Goal: Task Accomplishment & Management: Manage account settings

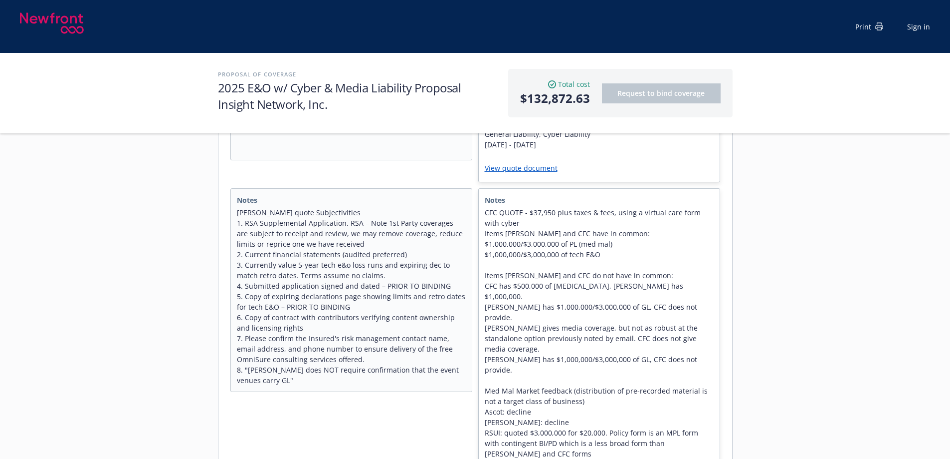
scroll to position [399, 0]
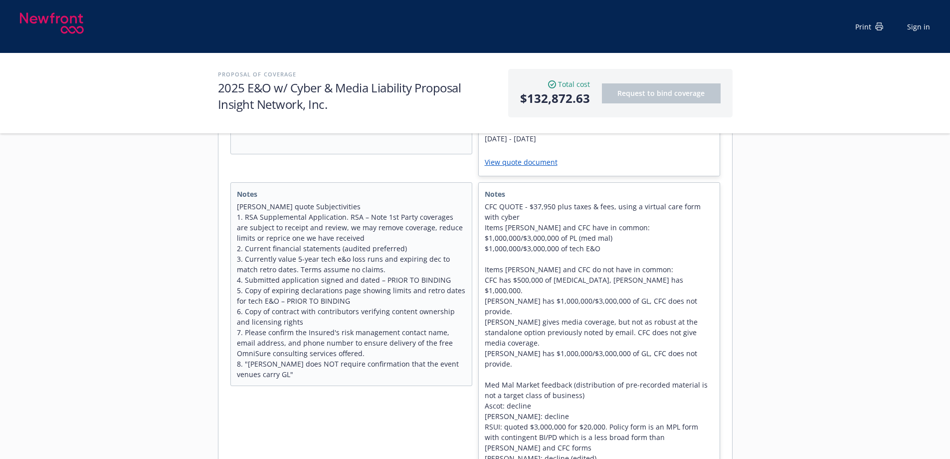
click at [596, 292] on span "CFC QUOTE - $37,950 plus taxes & fees, using a virtual care form with cyber Ite…" at bounding box center [599, 332] width 229 height 262
click at [594, 292] on span "CFC QUOTE - $37,950 plus taxes & fees, using a virtual care form with cyber Ite…" at bounding box center [599, 332] width 229 height 262
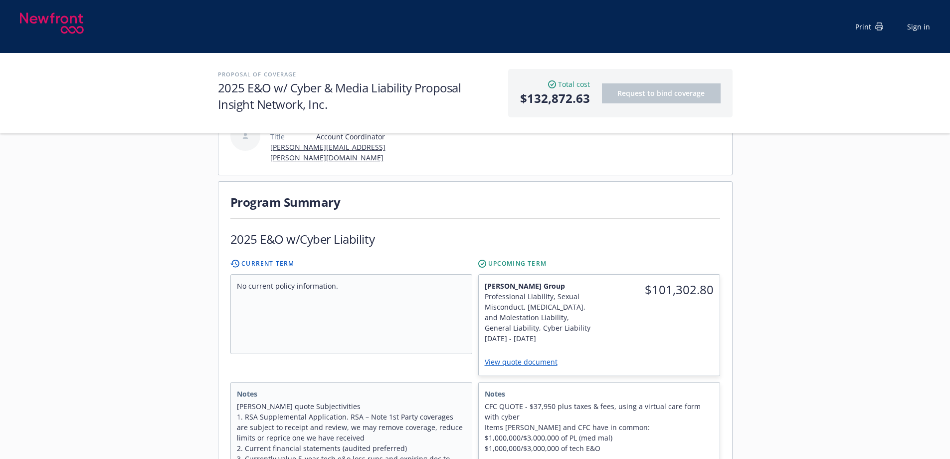
scroll to position [0, 0]
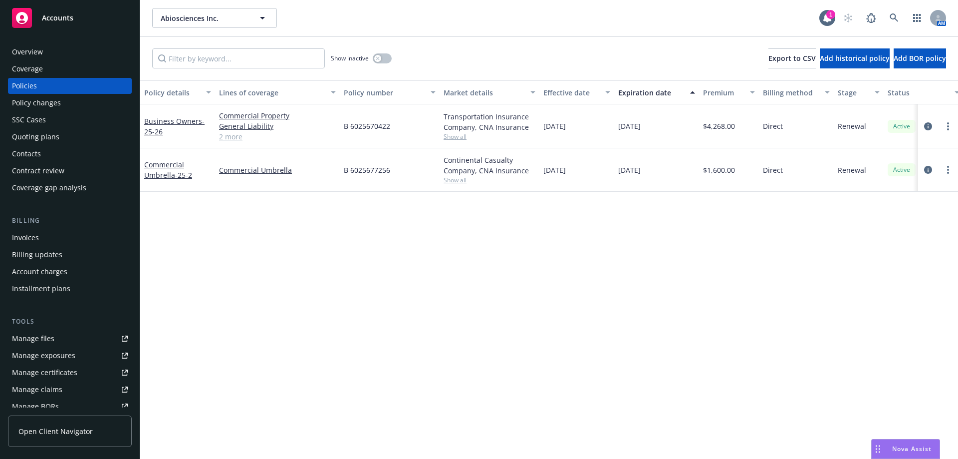
scroll to position [192, 0]
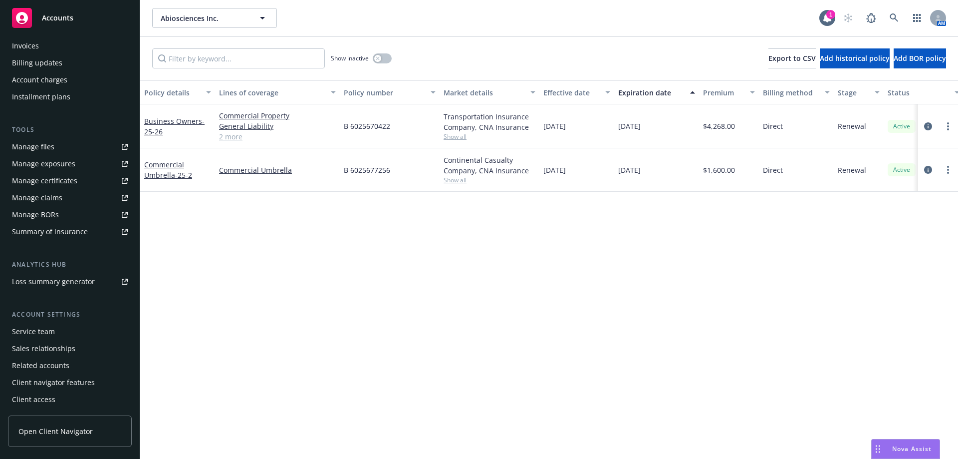
click at [47, 324] on div "Service team" at bounding box center [33, 331] width 43 height 16
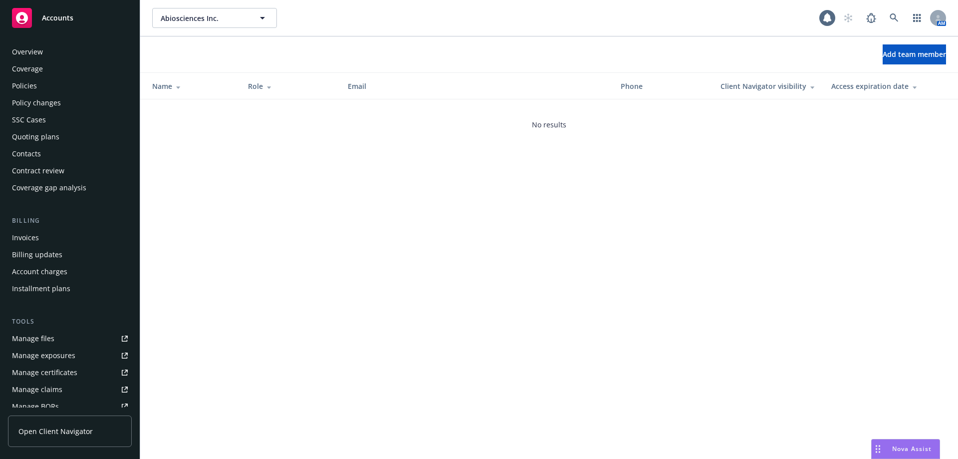
scroll to position [192, 0]
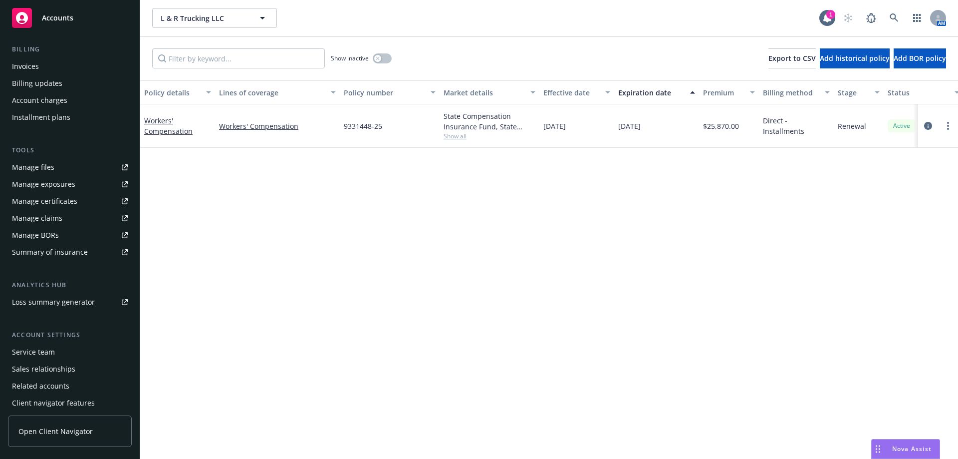
scroll to position [192, 0]
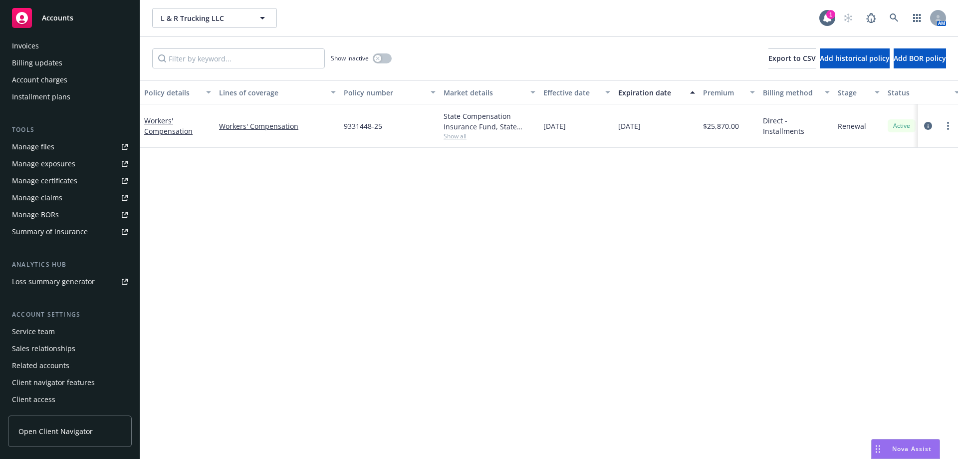
click at [43, 330] on div "Service team" at bounding box center [33, 331] width 43 height 16
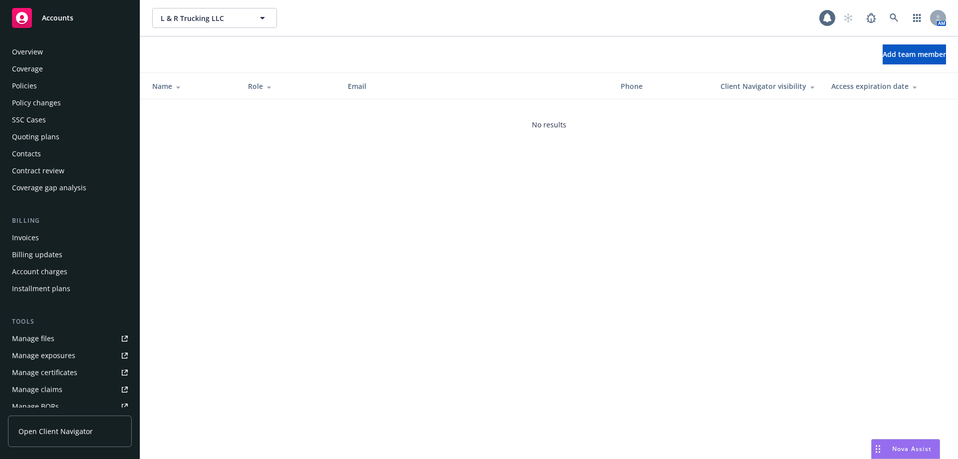
scroll to position [192, 0]
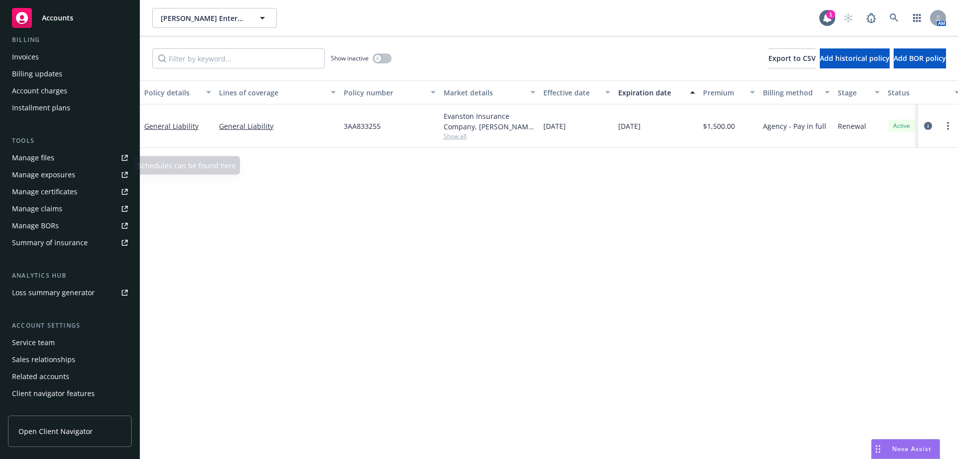
scroll to position [192, 0]
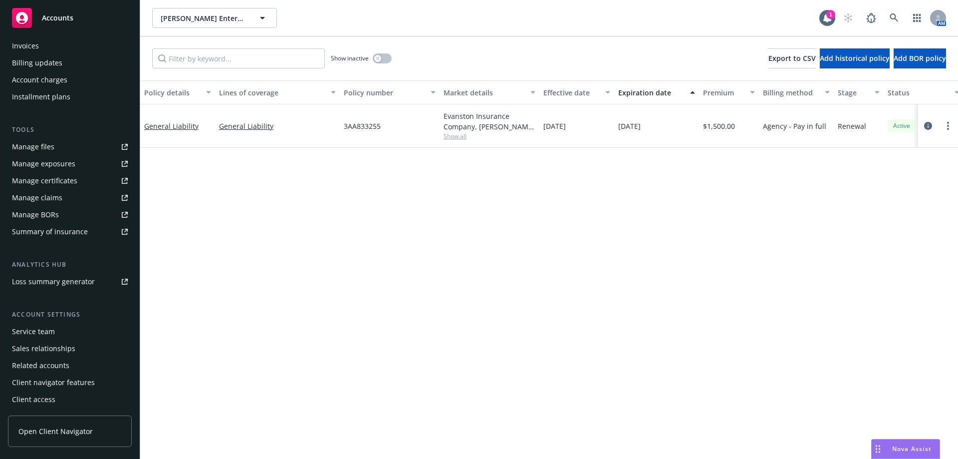
click at [66, 332] on div "Service team" at bounding box center [70, 331] width 116 height 16
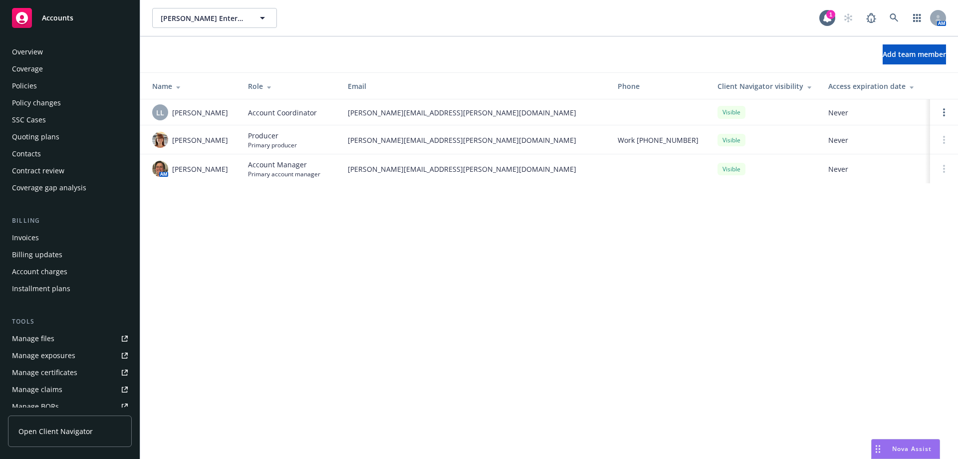
click at [50, 81] on div "Policies" at bounding box center [70, 86] width 116 height 16
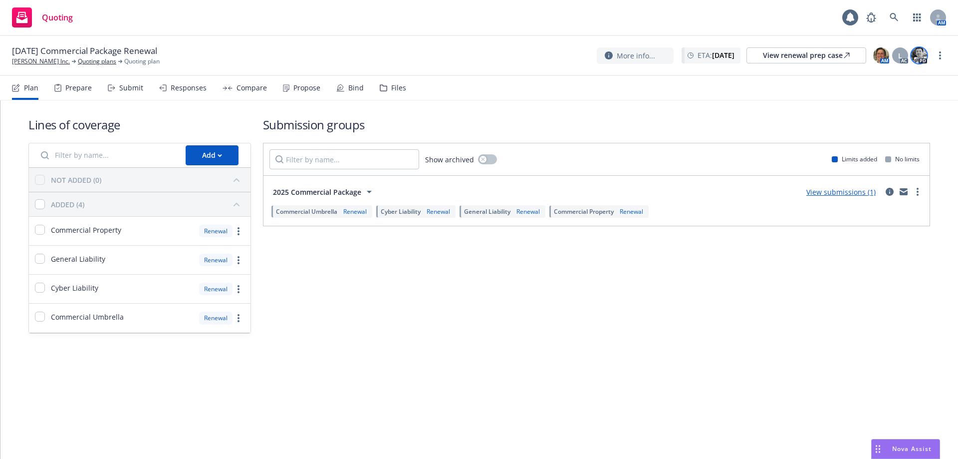
click at [922, 56] on img at bounding box center [919, 55] width 16 height 16
click at [625, 125] on h1 "Submission groups" at bounding box center [596, 124] width 667 height 16
click at [31, 57] on link "[PERSON_NAME] Inc." at bounding box center [41, 61] width 58 height 9
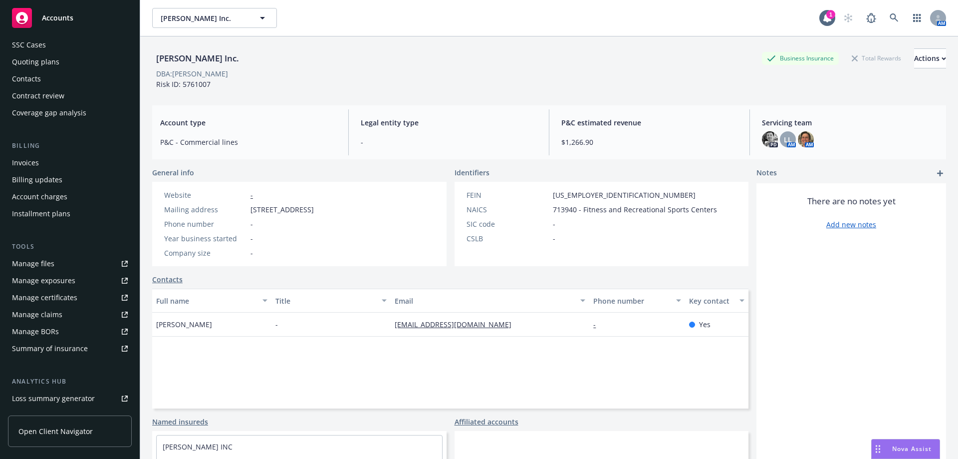
scroll to position [192, 0]
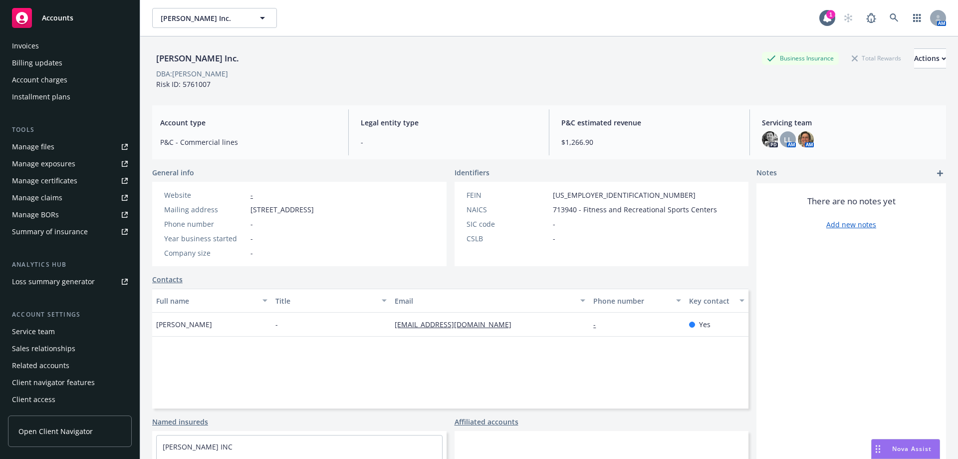
click at [60, 333] on div "Service team" at bounding box center [70, 331] width 116 height 16
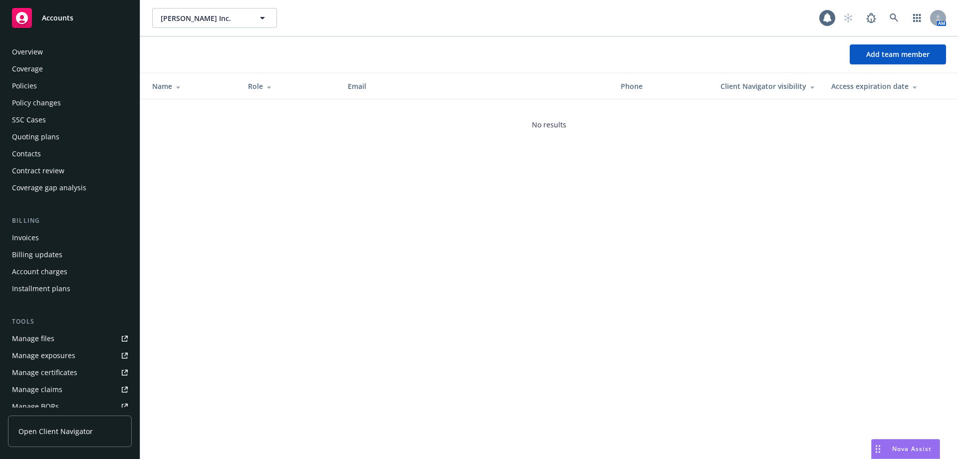
scroll to position [192, 0]
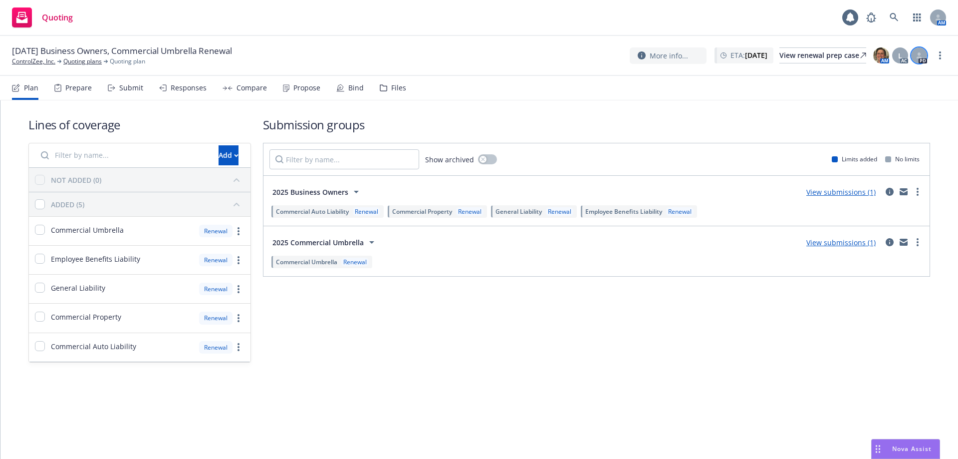
click at [922, 58] on icon at bounding box center [919, 57] width 5 height 2
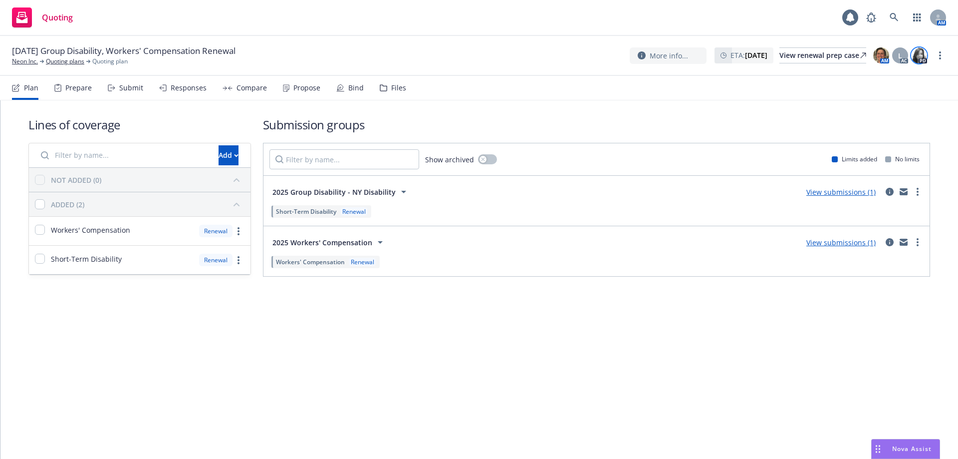
click at [915, 58] on img at bounding box center [919, 55] width 16 height 16
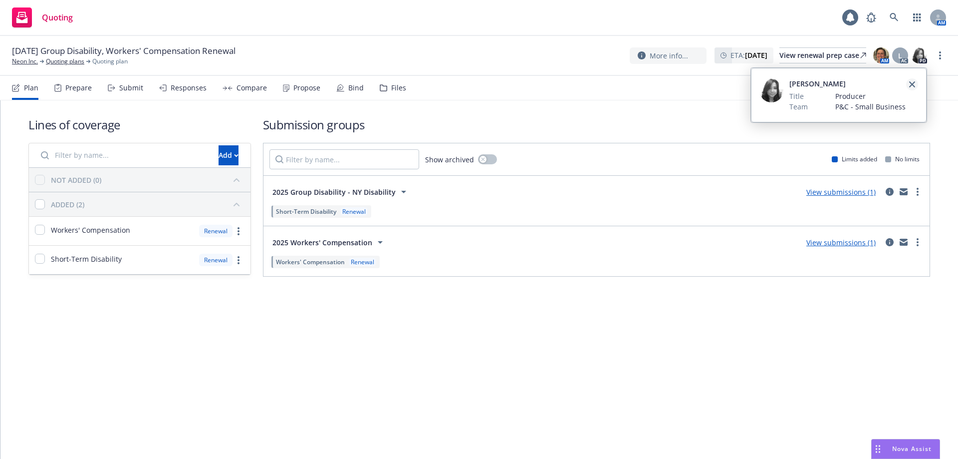
click at [912, 80] on link "close" at bounding box center [912, 84] width 12 height 12
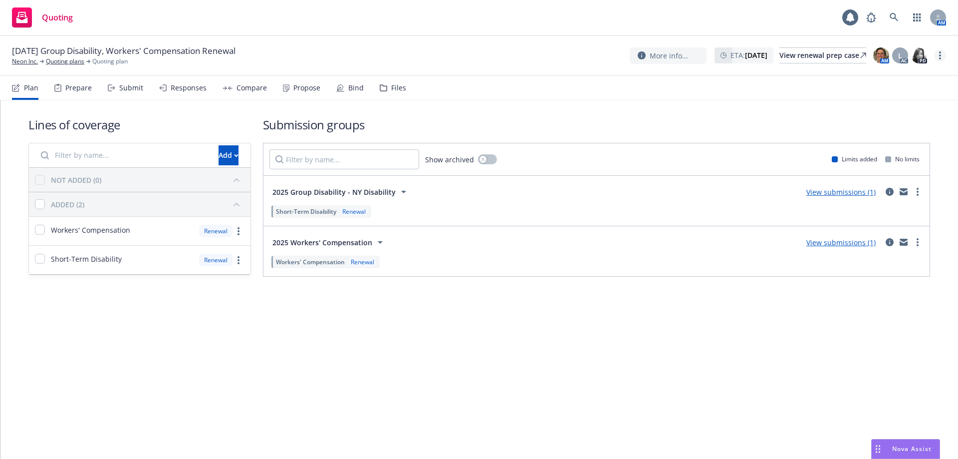
click at [938, 53] on link "more" at bounding box center [940, 55] width 12 height 12
click at [13, 61] on link "Neon Inc." at bounding box center [25, 61] width 26 height 9
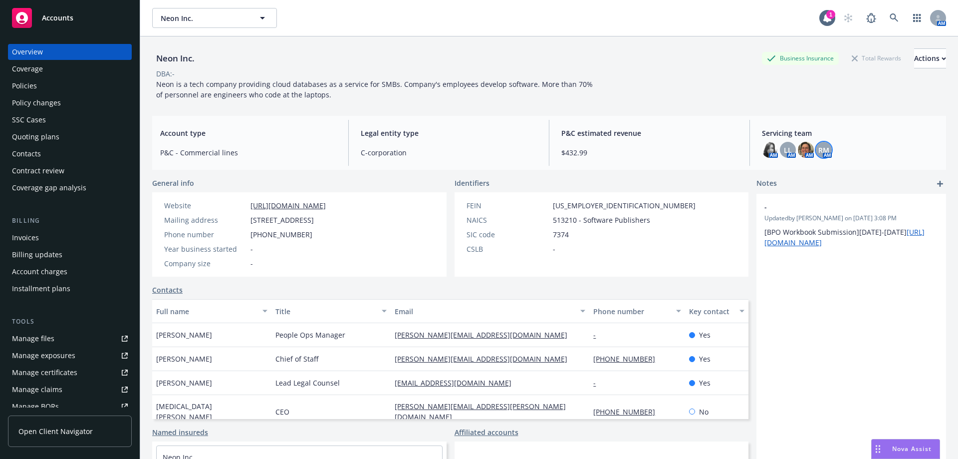
click at [818, 146] on span "RM" at bounding box center [823, 150] width 11 height 10
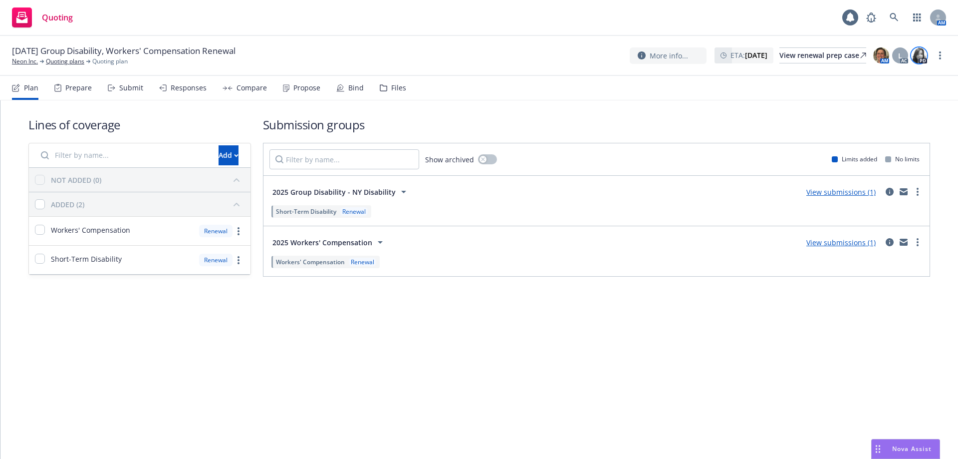
click at [916, 55] on img at bounding box center [919, 55] width 16 height 16
click at [36, 60] on link "Neon Inc." at bounding box center [25, 61] width 26 height 9
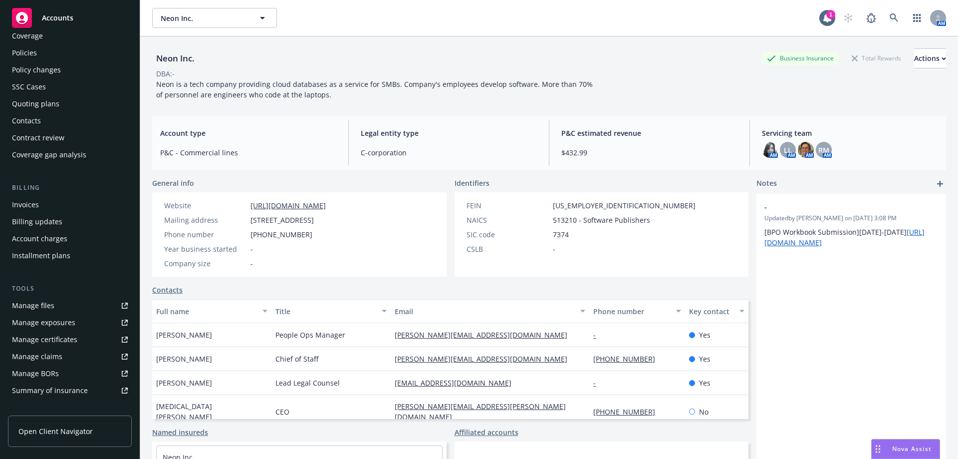
scroll to position [192, 0]
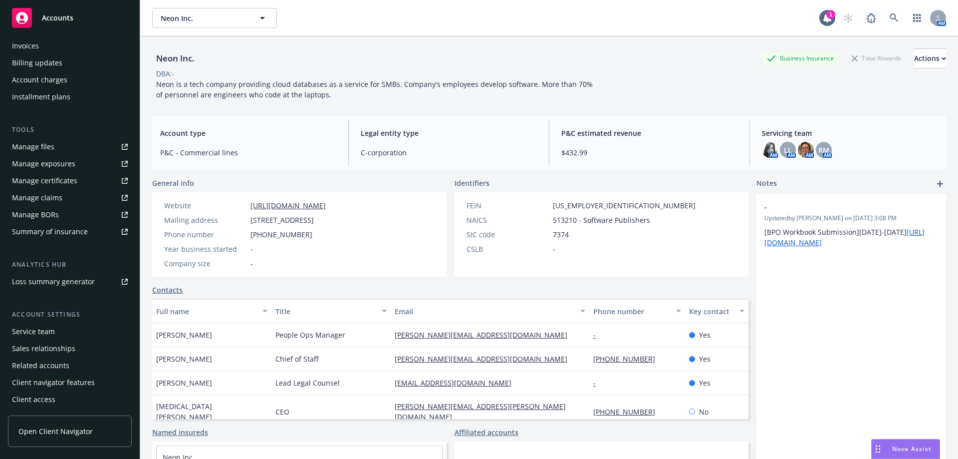
click at [52, 332] on div "Service team" at bounding box center [33, 331] width 43 height 16
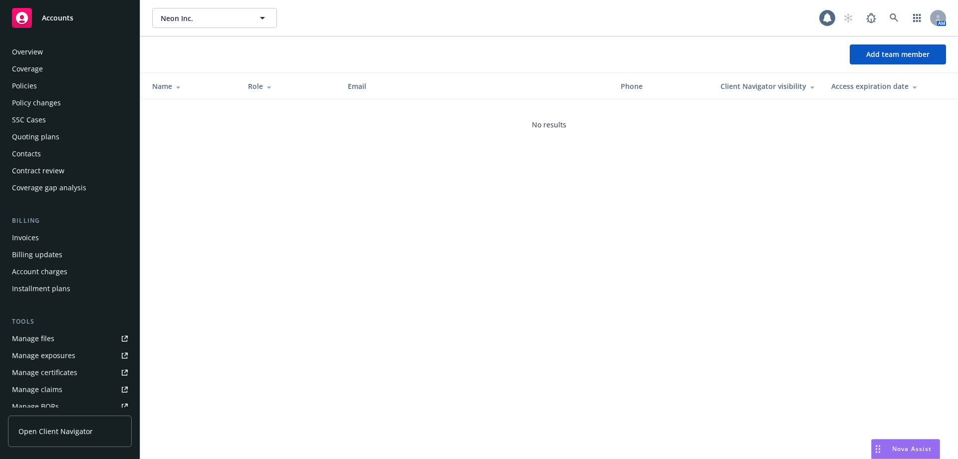
scroll to position [192, 0]
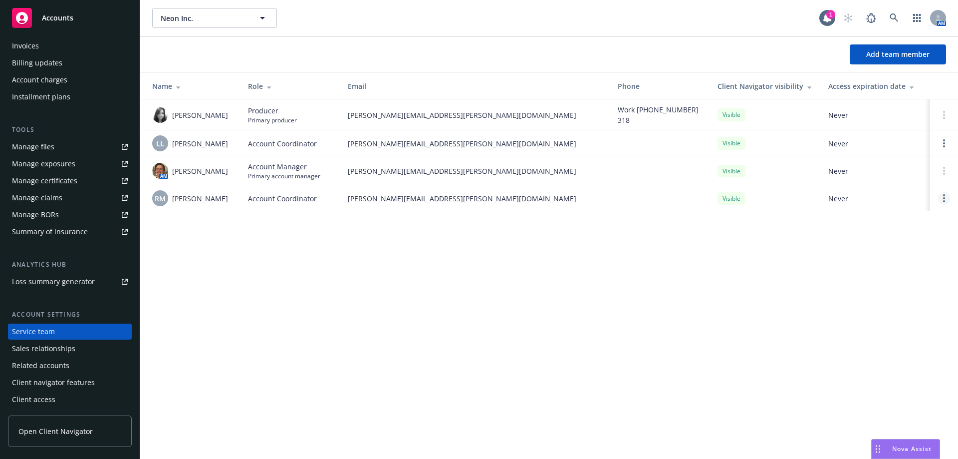
click at [943, 197] on circle "Open options" at bounding box center [944, 198] width 2 height 2
click at [870, 166] on span "Remove account coordinator" at bounding box center [877, 167] width 120 height 9
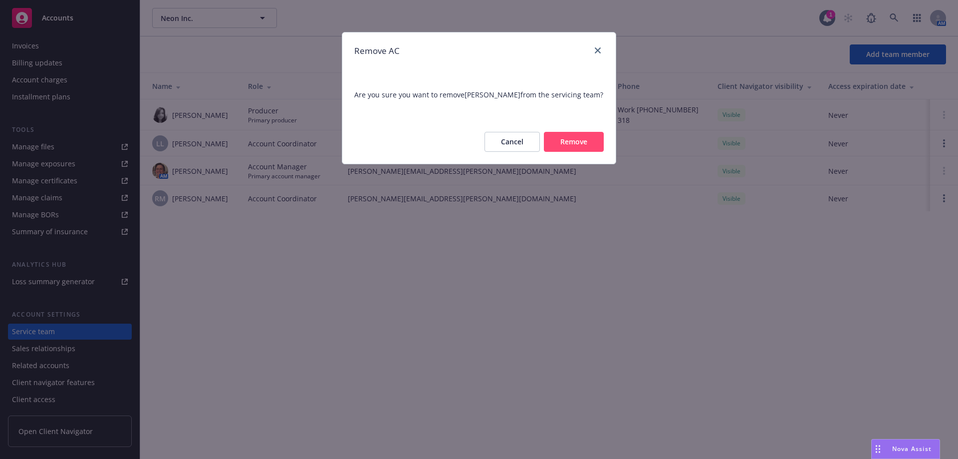
click at [564, 132] on button "Remove" at bounding box center [574, 142] width 60 height 20
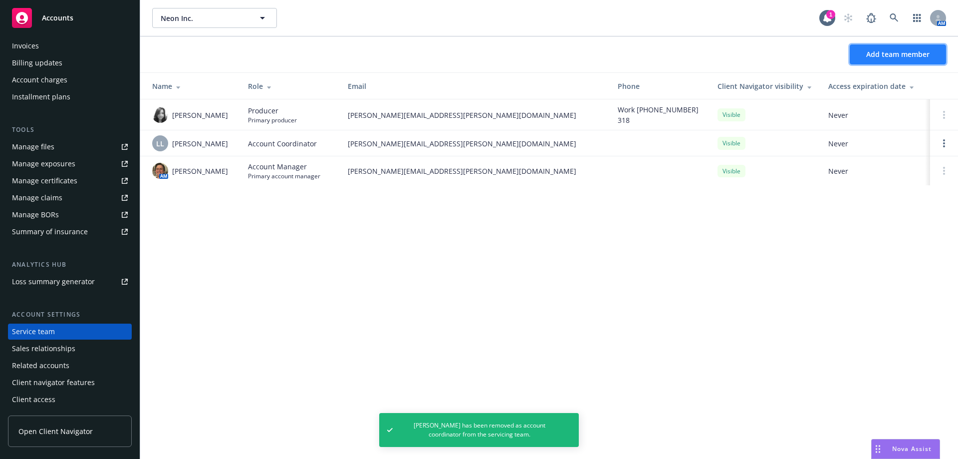
click at [920, 51] on span "Add team member" at bounding box center [897, 53] width 63 height 9
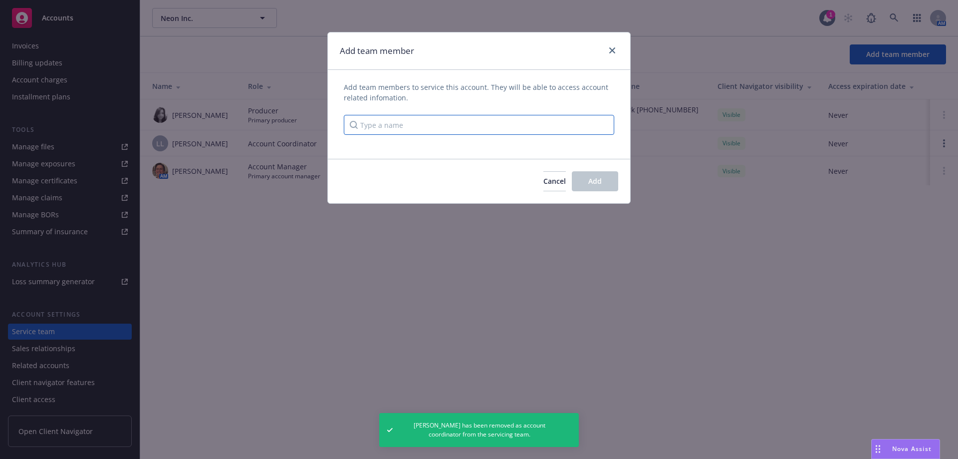
click at [524, 115] on input "Type a name" at bounding box center [479, 125] width 270 height 20
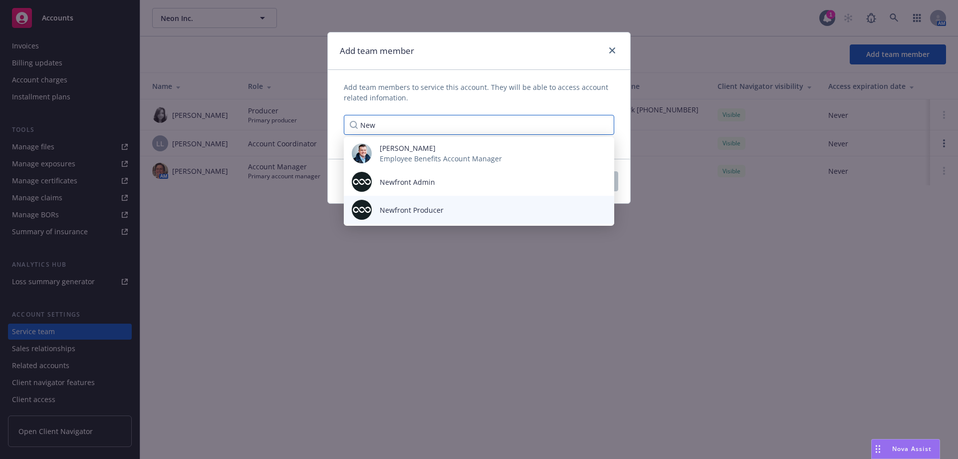
type input "New"
click at [372, 208] on div "Newfront Producer" at bounding box center [412, 210] width 80 height 10
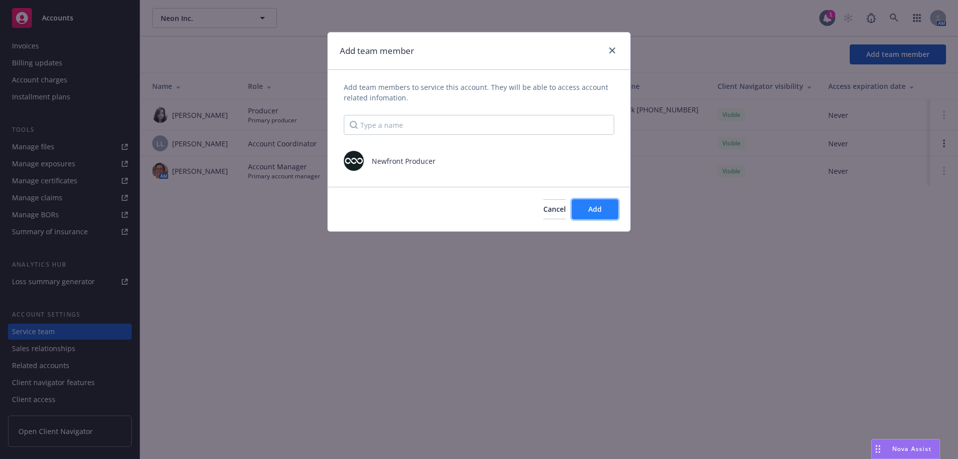
click at [601, 210] on span "Add" at bounding box center [594, 208] width 13 height 9
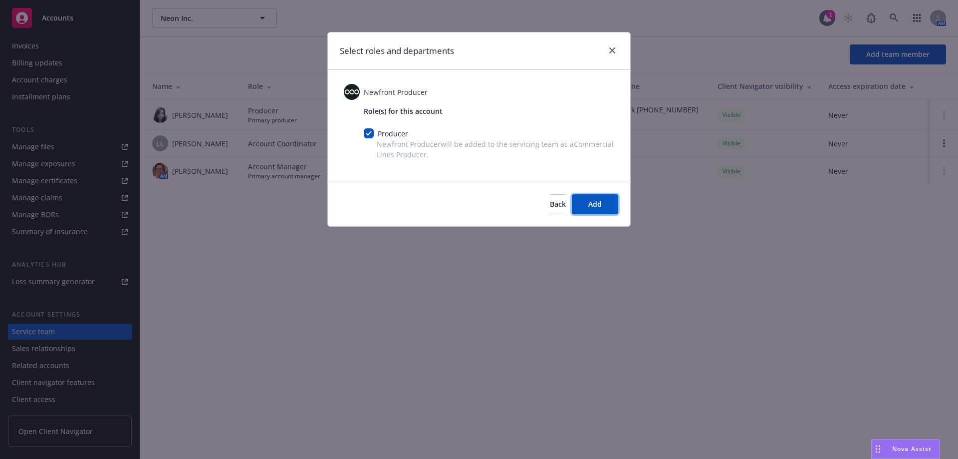
click at [601, 210] on button "Add" at bounding box center [595, 204] width 46 height 20
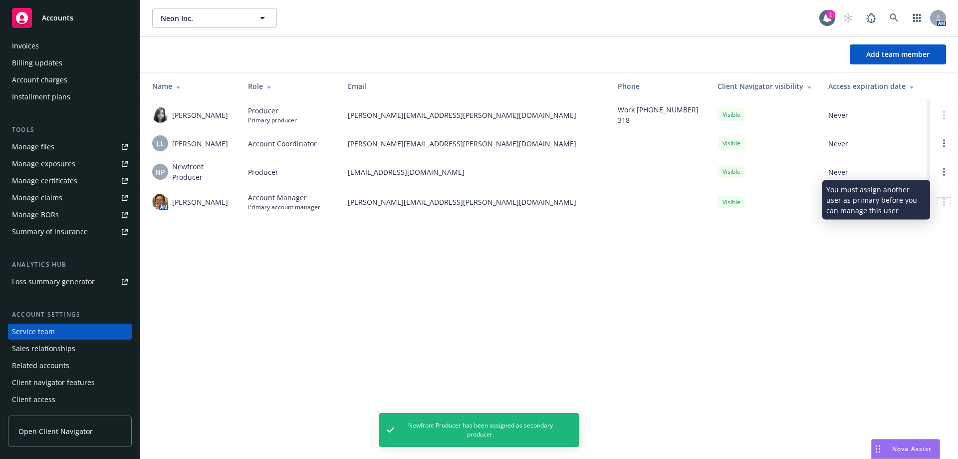
click at [942, 200] on div at bounding box center [944, 202] width 12 height 8
click at [944, 174] on circle "Open options" at bounding box center [944, 175] width 2 height 2
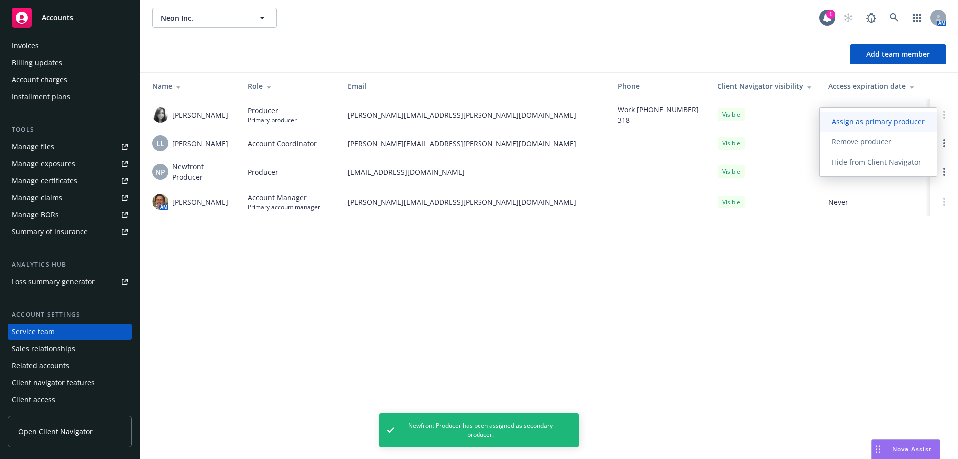
click at [884, 120] on span "Assign as primary producer" at bounding box center [878, 121] width 117 height 9
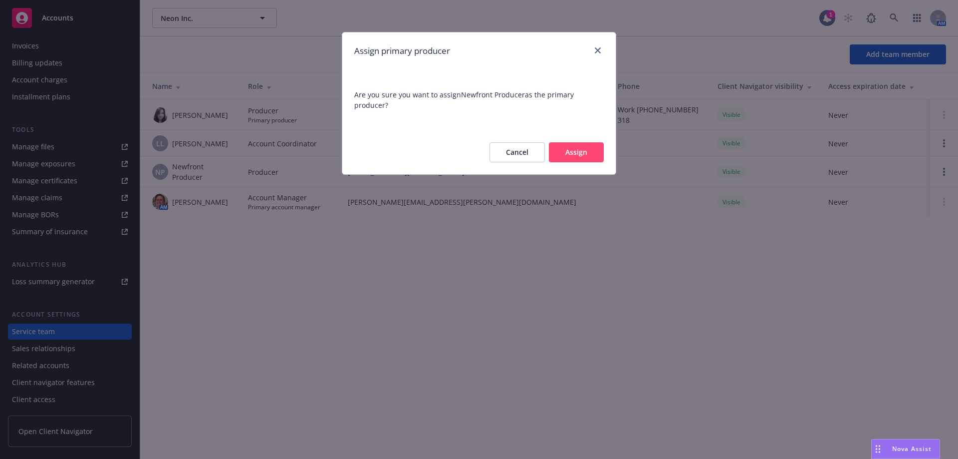
click at [570, 152] on button "Assign" at bounding box center [576, 152] width 55 height 20
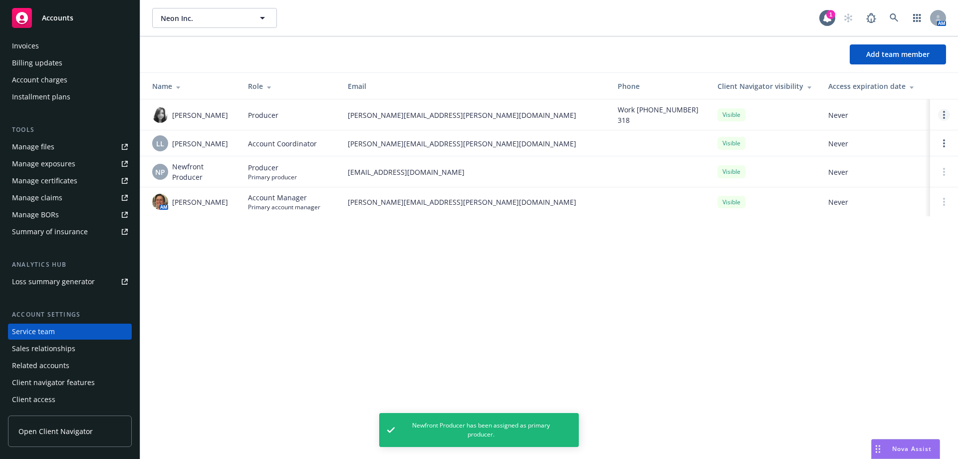
click at [942, 113] on link "Open options" at bounding box center [944, 115] width 12 height 12
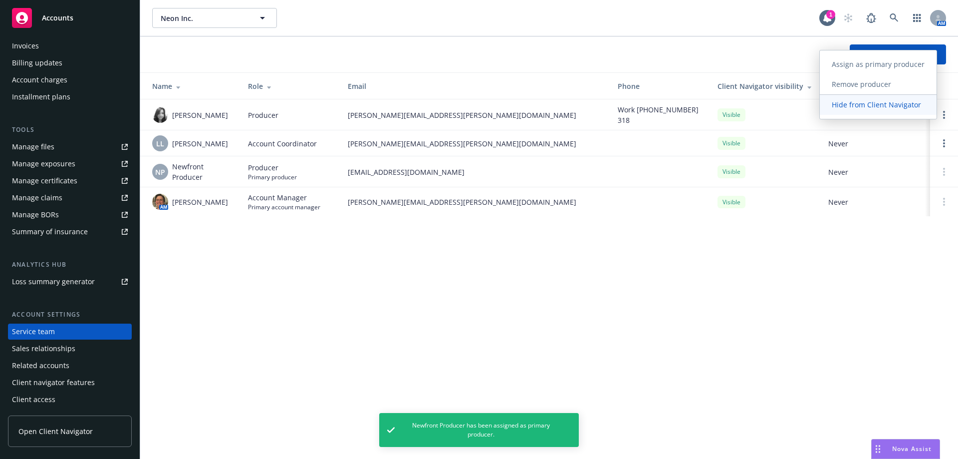
click at [877, 102] on span "Hide from Client Navigator" at bounding box center [876, 104] width 113 height 9
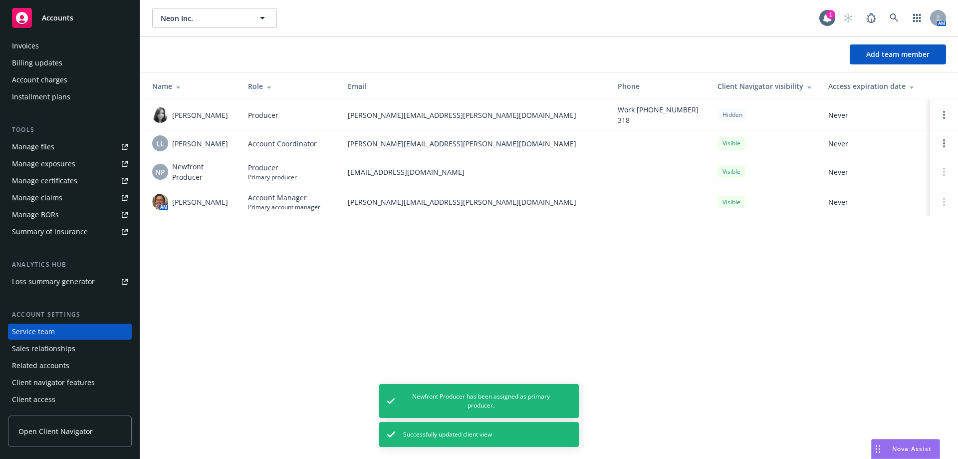
scroll to position [0, 0]
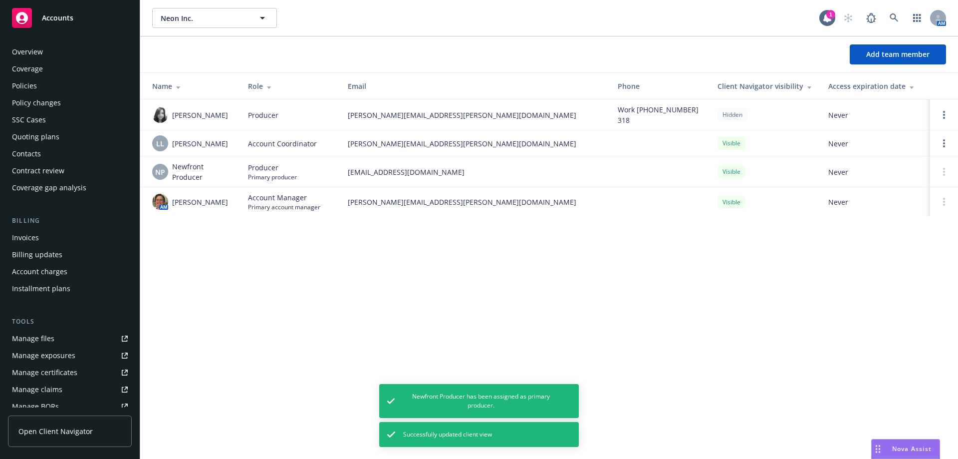
click at [35, 80] on div "Policies" at bounding box center [24, 86] width 25 height 16
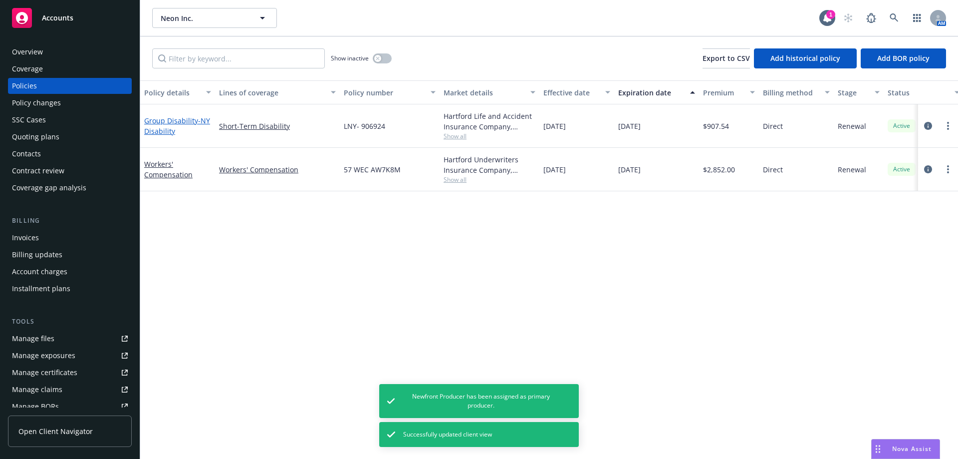
click at [165, 121] on link "Group Disability - NY Disability" at bounding box center [177, 126] width 66 height 20
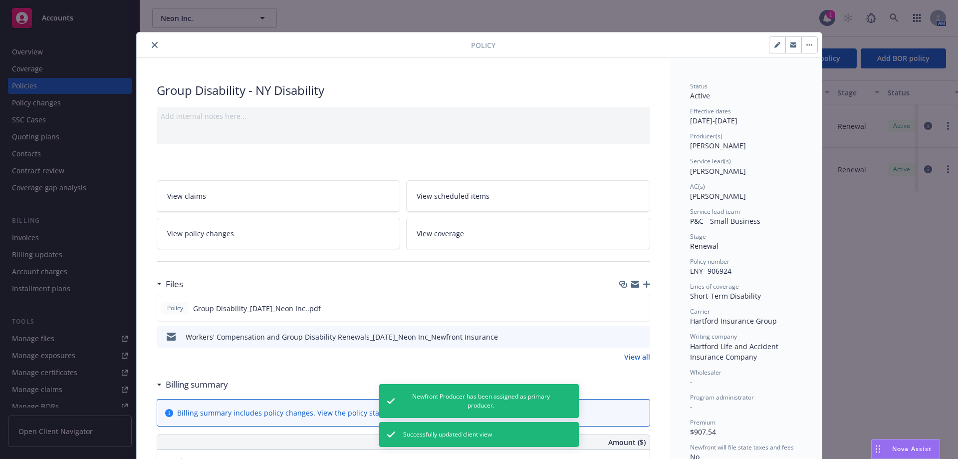
click at [143, 44] on div at bounding box center [306, 45] width 330 height 12
click at [152, 46] on icon "close" at bounding box center [155, 45] width 6 height 6
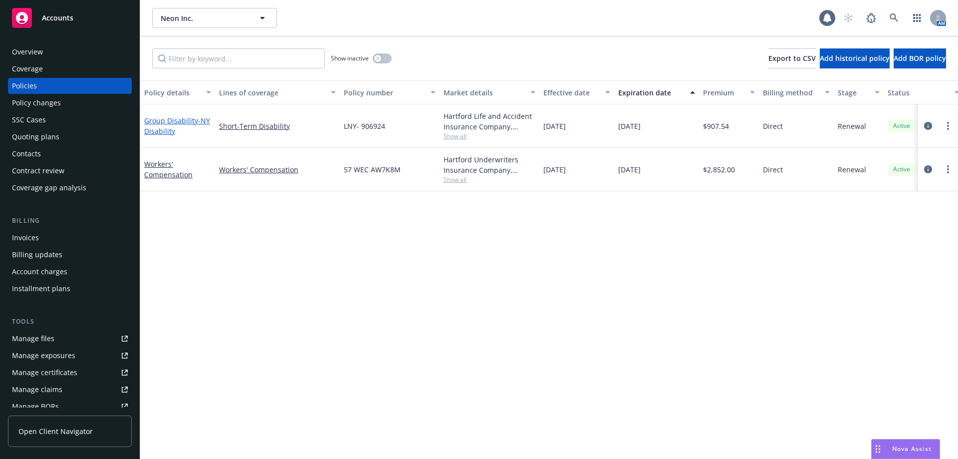
click at [158, 128] on span "- NY Disability" at bounding box center [177, 126] width 66 height 20
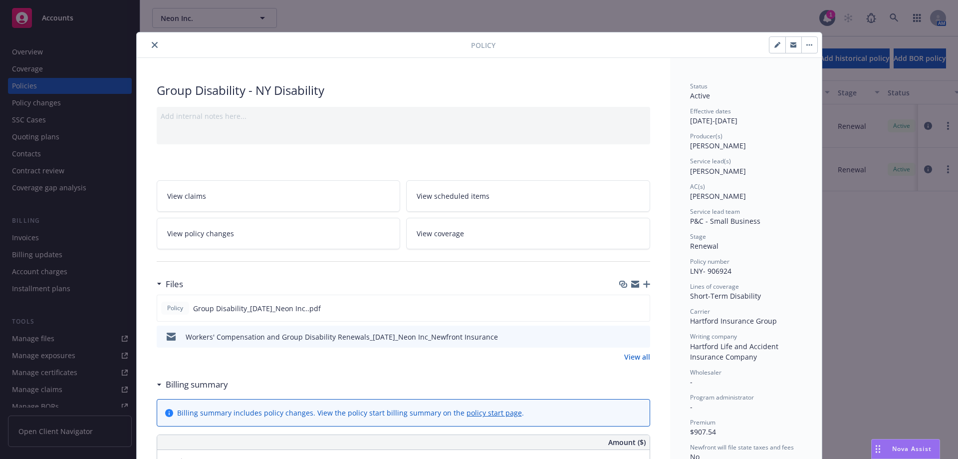
click at [771, 49] on button "button" at bounding box center [777, 45] width 16 height 16
select select "RENEWAL"
select select "12"
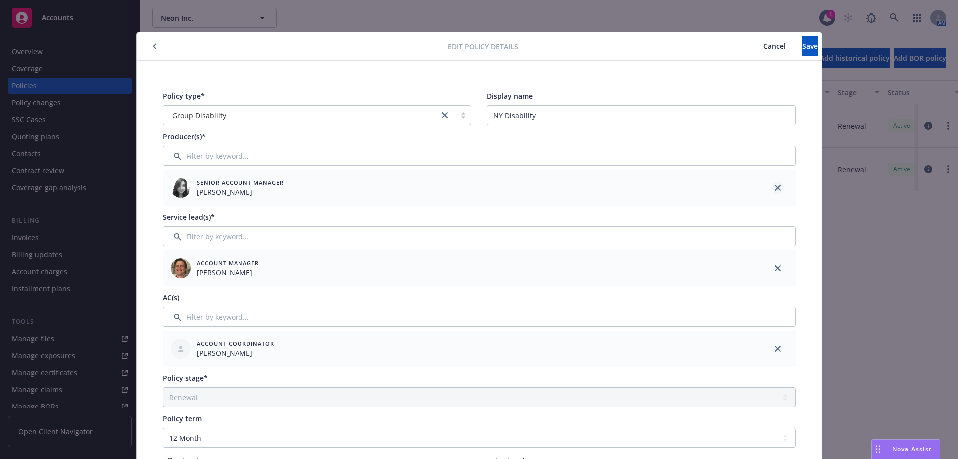
click at [775, 188] on icon "close" at bounding box center [778, 188] width 6 height 6
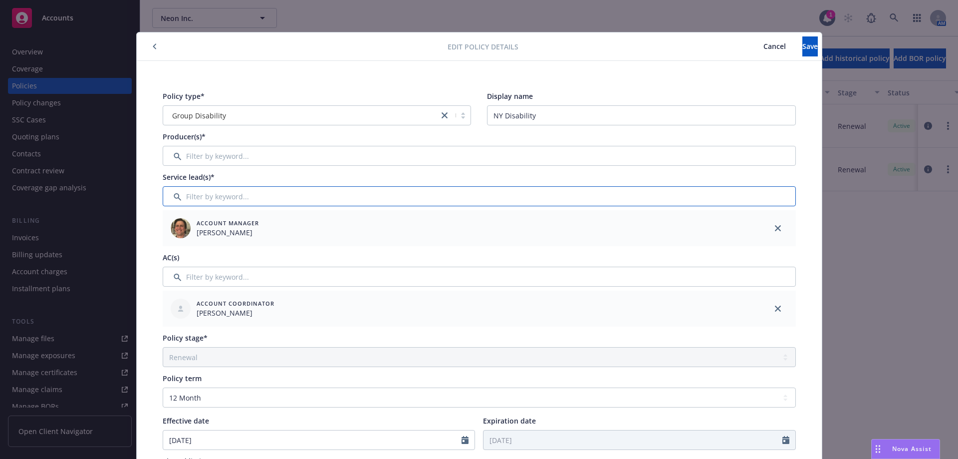
click at [305, 198] on input "Filter by keyword..." at bounding box center [479, 196] width 633 height 20
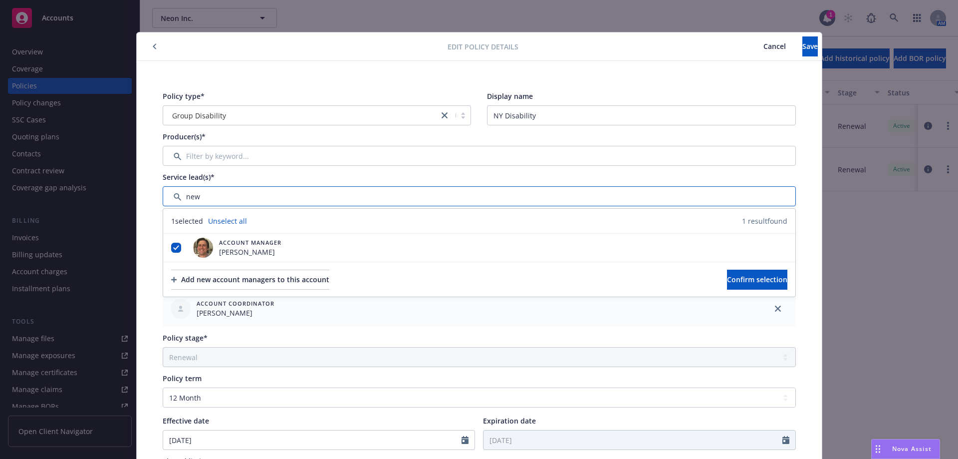
type input "new"
click at [229, 158] on input "Filter by keyword..." at bounding box center [479, 156] width 633 height 20
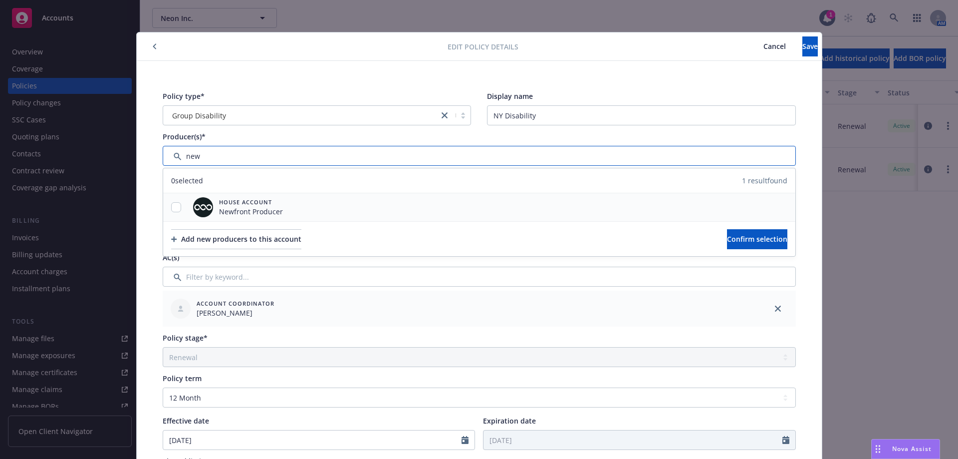
type input "new"
click at [171, 202] on input "checkbox" at bounding box center [176, 207] width 10 height 10
checkbox input "true"
click at [727, 246] on button "Confirm selection" at bounding box center [757, 239] width 60 height 20
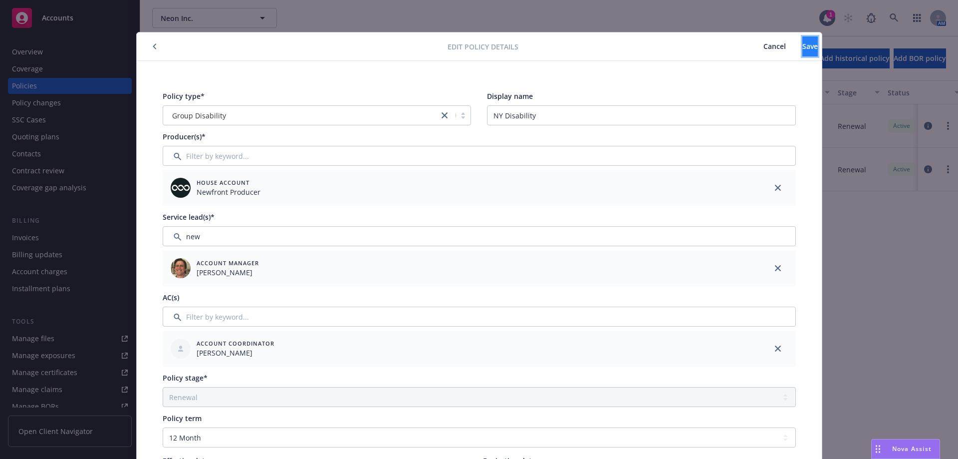
click at [802, 42] on button "Save" at bounding box center [809, 46] width 15 height 20
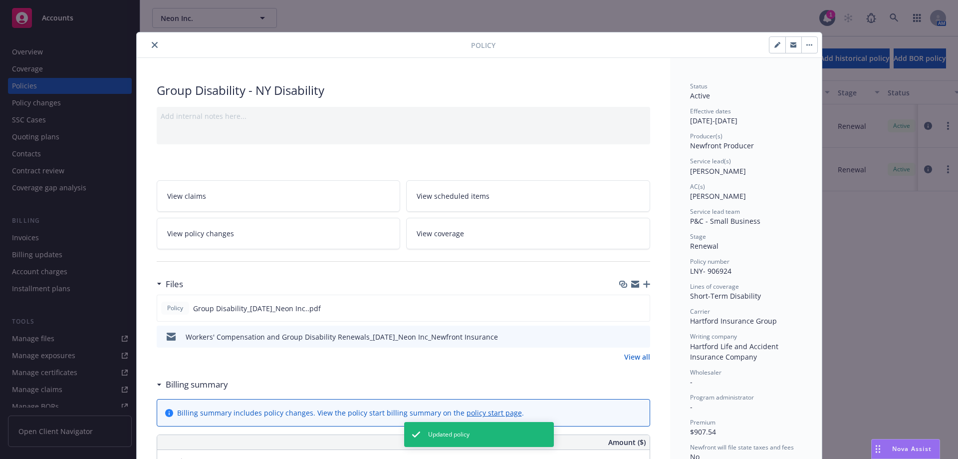
click at [152, 47] on icon "close" at bounding box center [155, 45] width 6 height 6
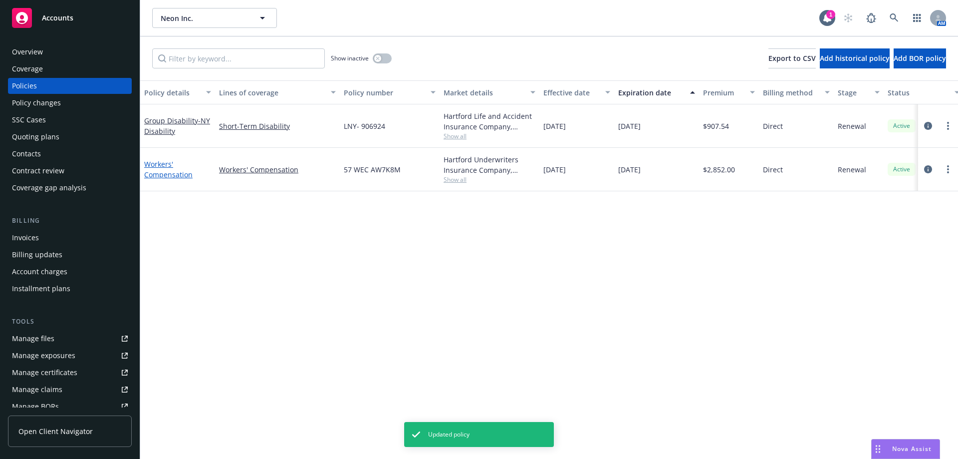
click at [166, 170] on link "Workers' Compensation" at bounding box center [168, 169] width 48 height 20
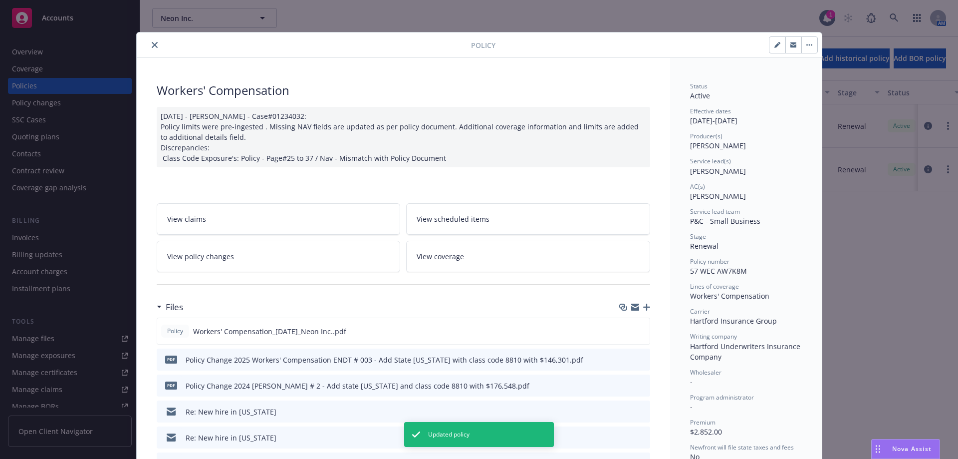
click at [781, 37] on button "button" at bounding box center [777, 45] width 16 height 16
select select "RENEWAL"
select select "12"
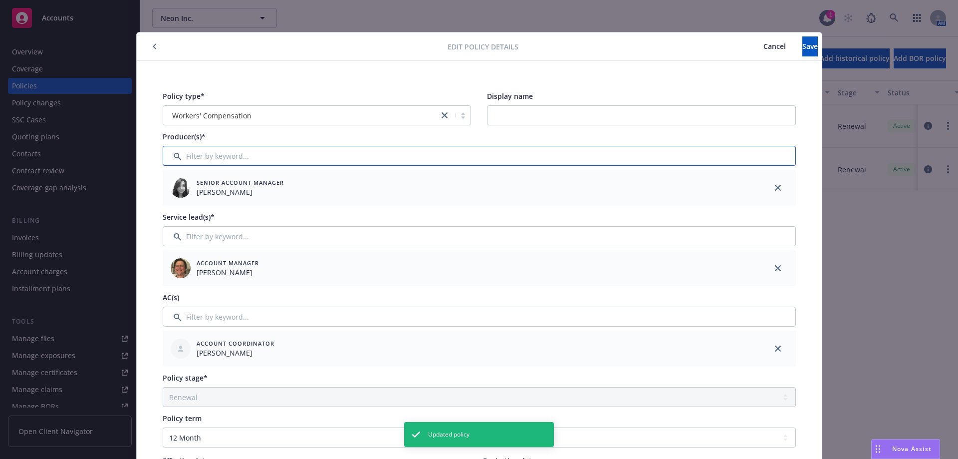
click at [252, 156] on input "Filter by keyword..." at bounding box center [479, 156] width 633 height 20
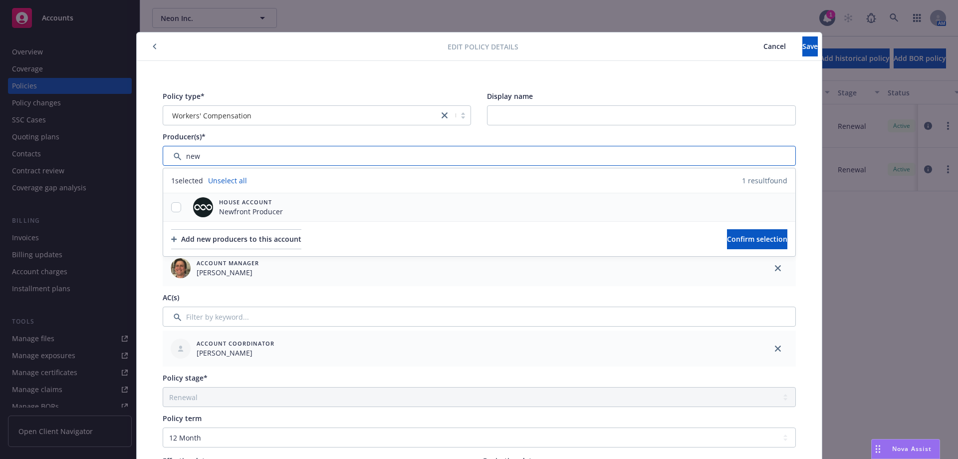
type input "new"
click at [172, 212] on input "checkbox" at bounding box center [176, 207] width 10 height 10
checkbox input "true"
click at [727, 240] on button "Confirm selection" at bounding box center [757, 239] width 60 height 20
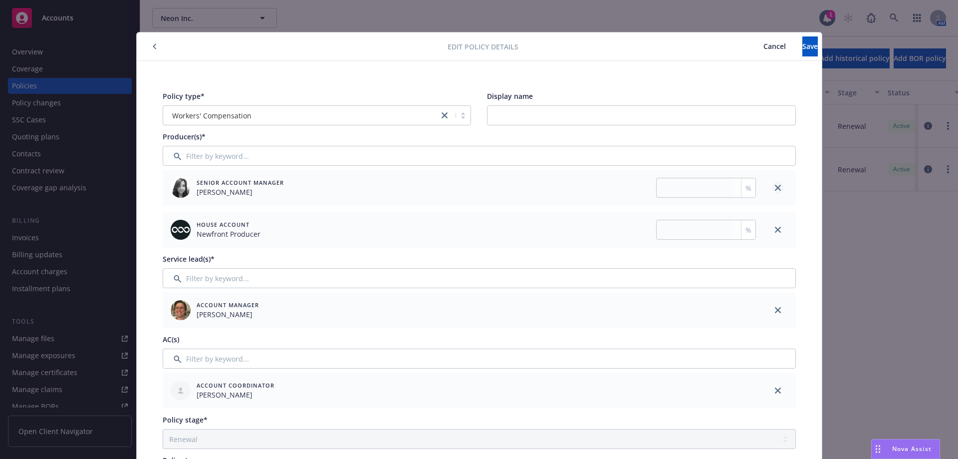
click at [775, 187] on icon "close" at bounding box center [778, 188] width 6 height 6
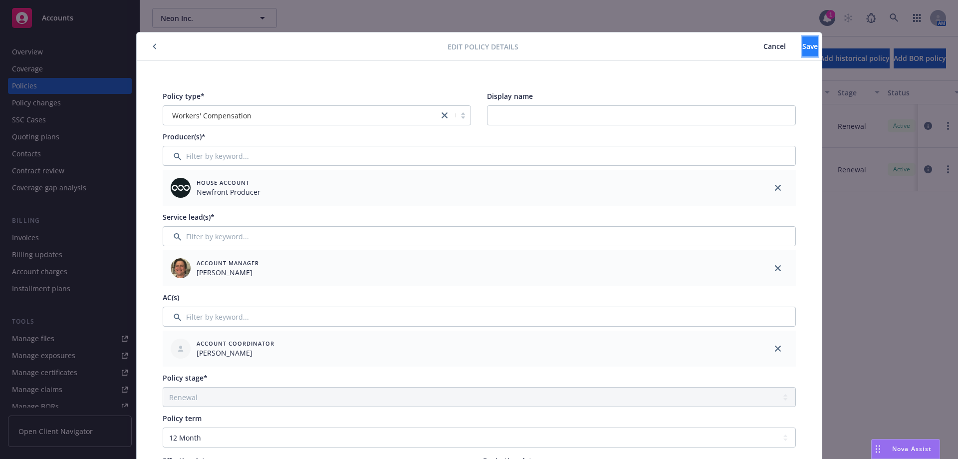
click at [802, 54] on button "Save" at bounding box center [809, 46] width 15 height 20
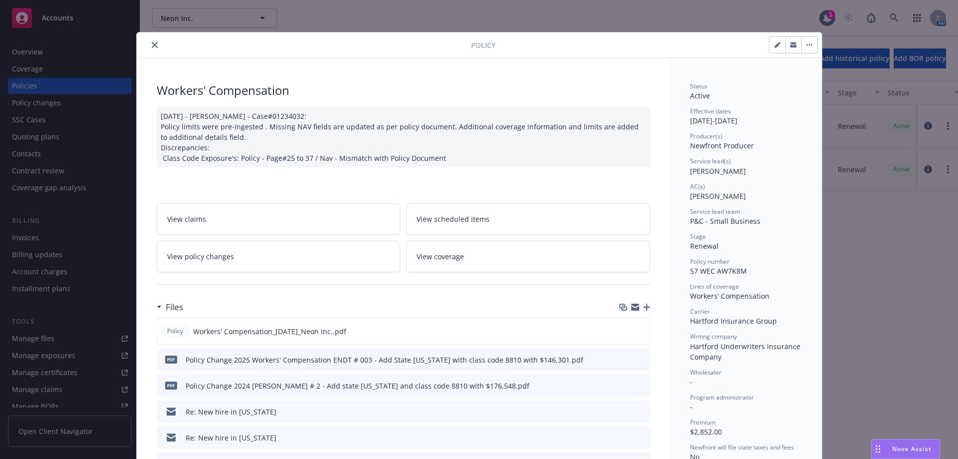
click at [153, 42] on icon "close" at bounding box center [155, 45] width 6 height 6
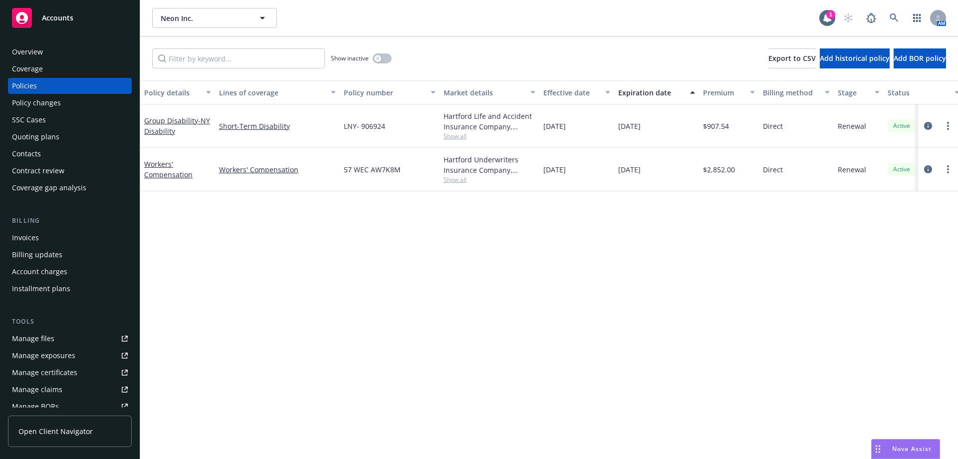
click at [914, 227] on div "Policy details Lines of coverage Policy number Market details Effective date Ex…" at bounding box center [549, 269] width 818 height 378
click at [30, 135] on div "Quoting plans" at bounding box center [35, 137] width 47 height 16
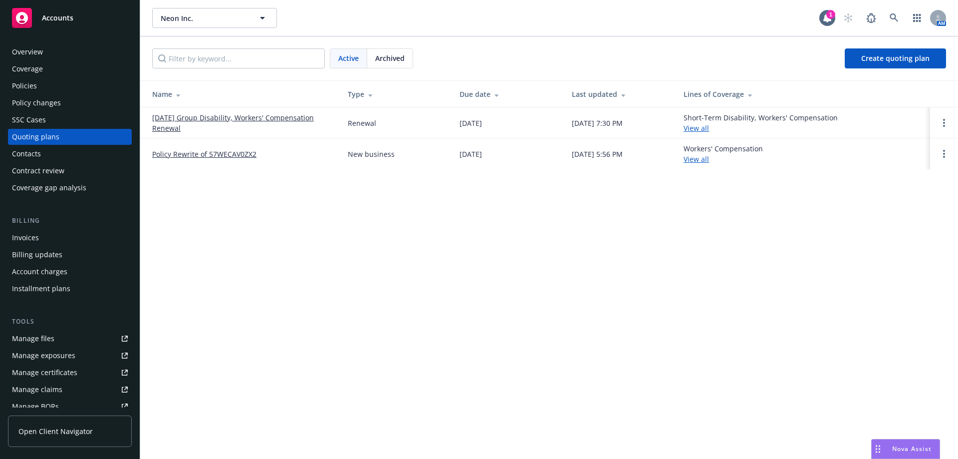
click at [289, 121] on link "09/30/25 Group Disability, Workers' Compensation Renewal" at bounding box center [242, 122] width 180 height 21
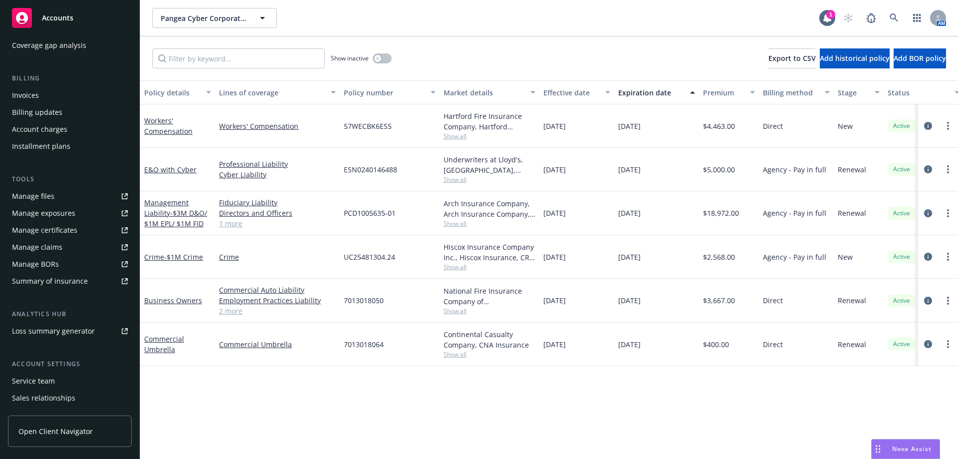
scroll to position [192, 0]
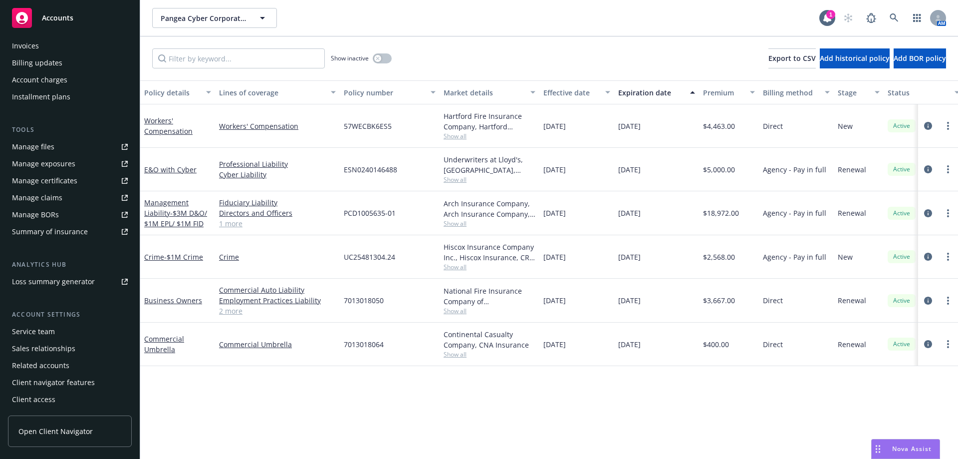
click at [46, 326] on div "Service team" at bounding box center [33, 331] width 43 height 16
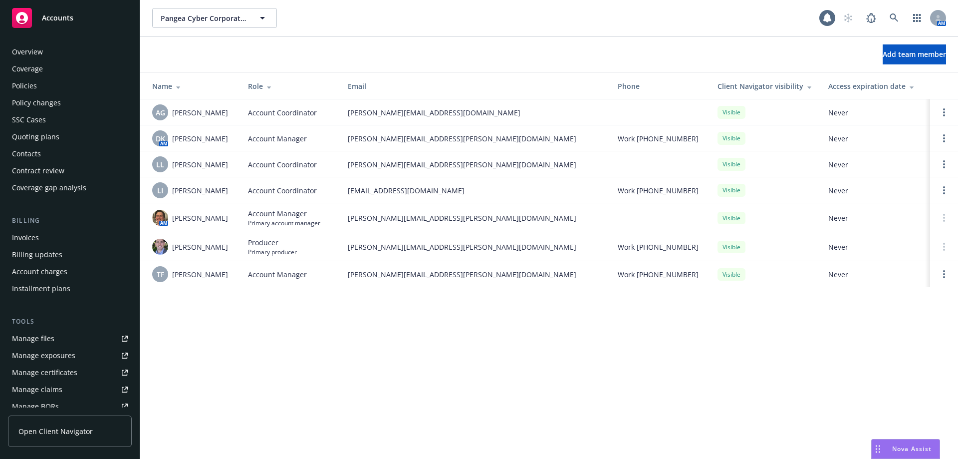
scroll to position [192, 0]
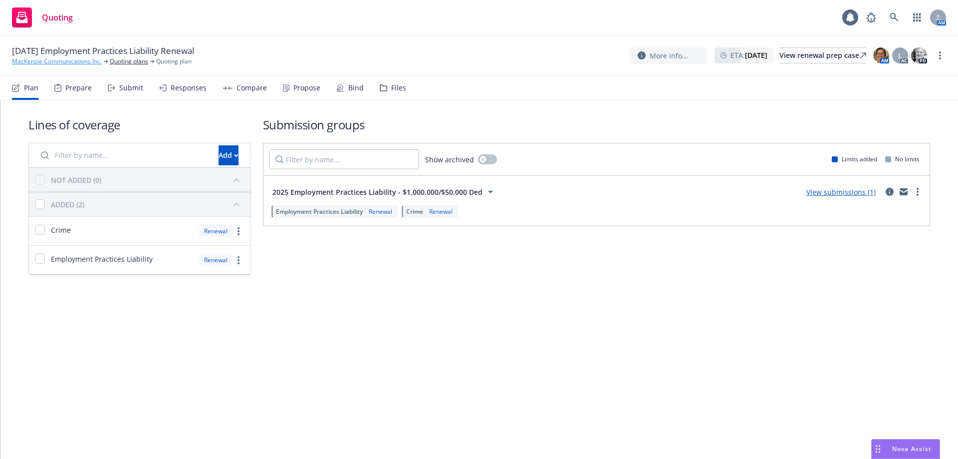
click at [68, 62] on link "MacKenzie Communications Inc." at bounding box center [57, 61] width 90 height 9
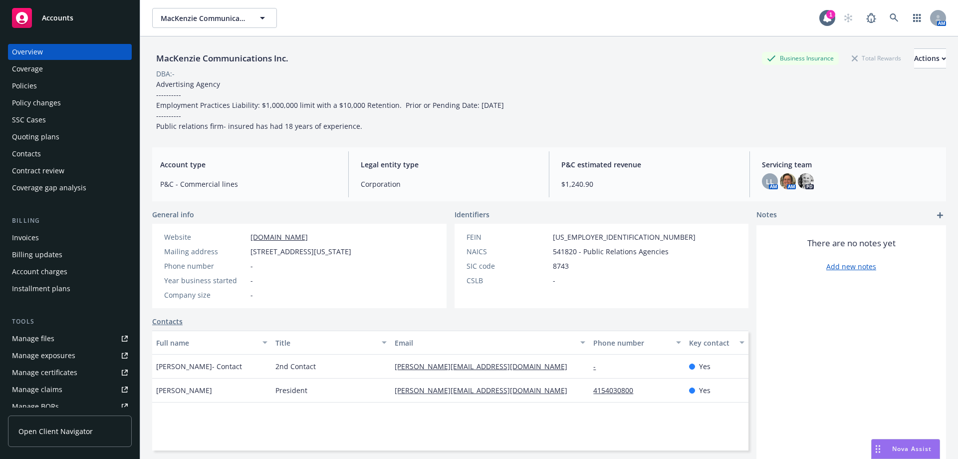
click at [44, 90] on div "Policies" at bounding box center [70, 86] width 116 height 16
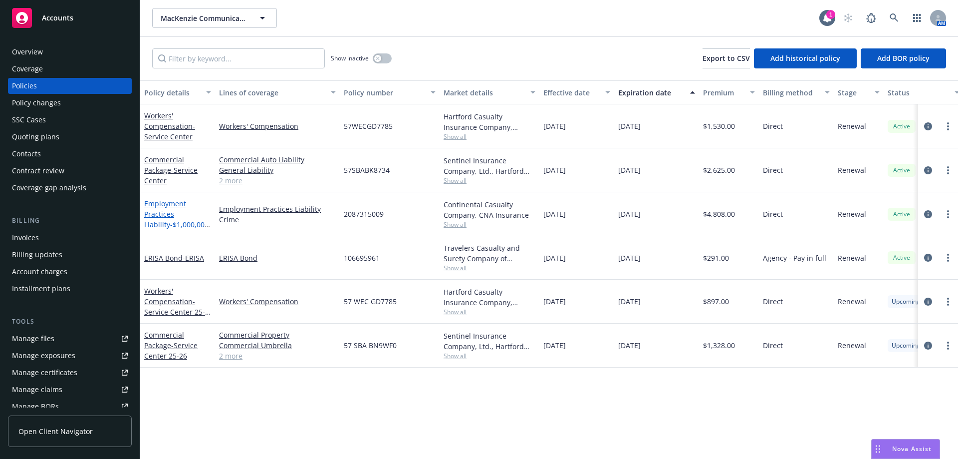
click at [173, 210] on link "Employment Practices Liability - $1,000,000/$50,000 Ded" at bounding box center [177, 219] width 67 height 41
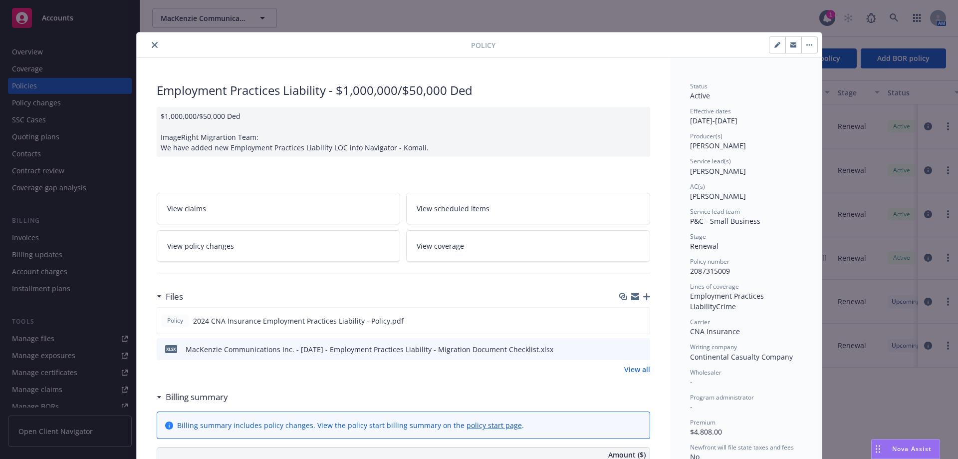
click at [630, 367] on link "View all" at bounding box center [637, 369] width 26 height 10
click at [150, 48] on button "close" at bounding box center [155, 45] width 12 height 12
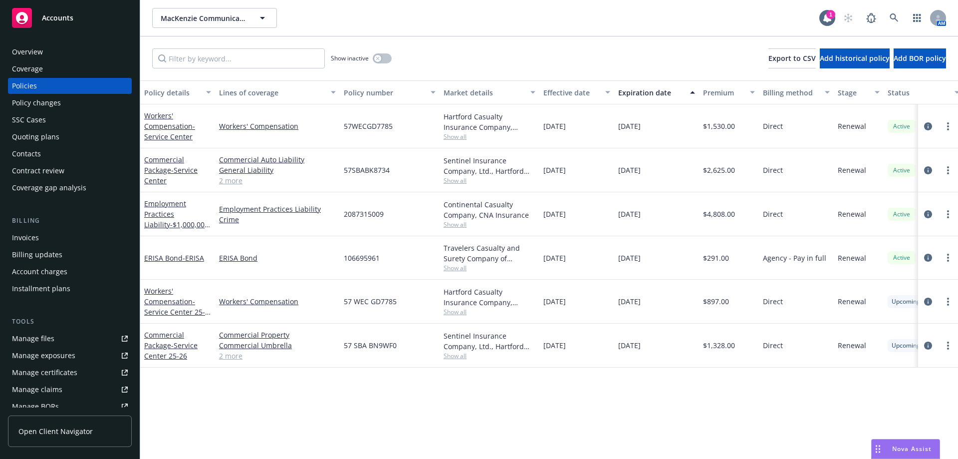
click at [29, 138] on div "Quoting plans" at bounding box center [35, 137] width 47 height 16
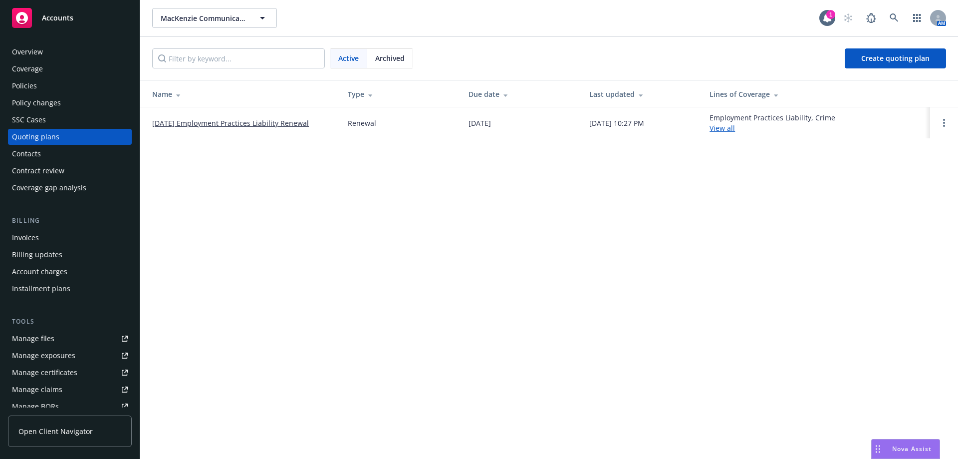
click at [386, 61] on span "Archived" at bounding box center [389, 58] width 29 height 10
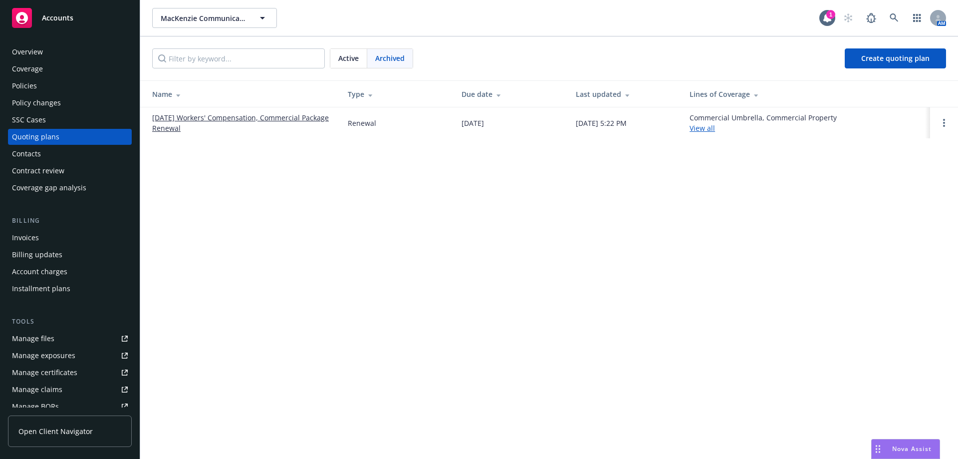
click at [389, 58] on span "Archived" at bounding box center [389, 58] width 29 height 10
click at [336, 58] on div "Active" at bounding box center [348, 58] width 37 height 19
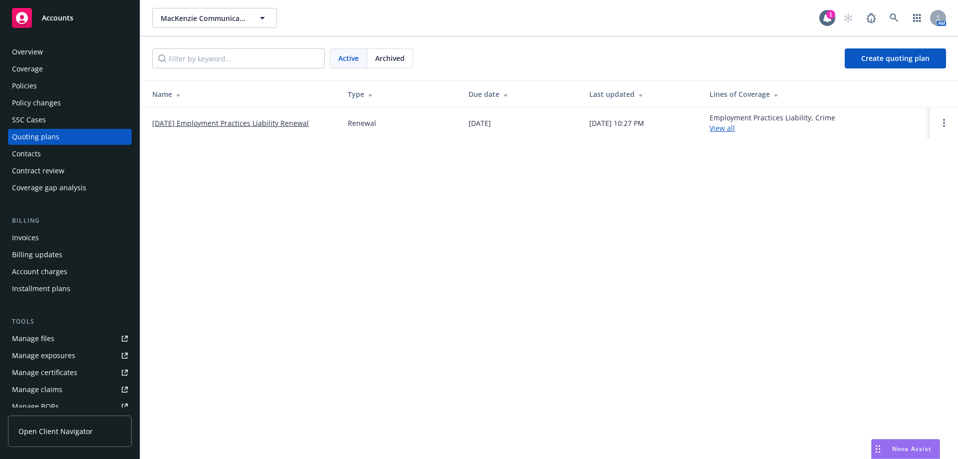
click at [414, 67] on div "Active Archived Create quoting plan" at bounding box center [549, 58] width 794 height 20
click at [408, 66] on div "Archived" at bounding box center [389, 58] width 45 height 19
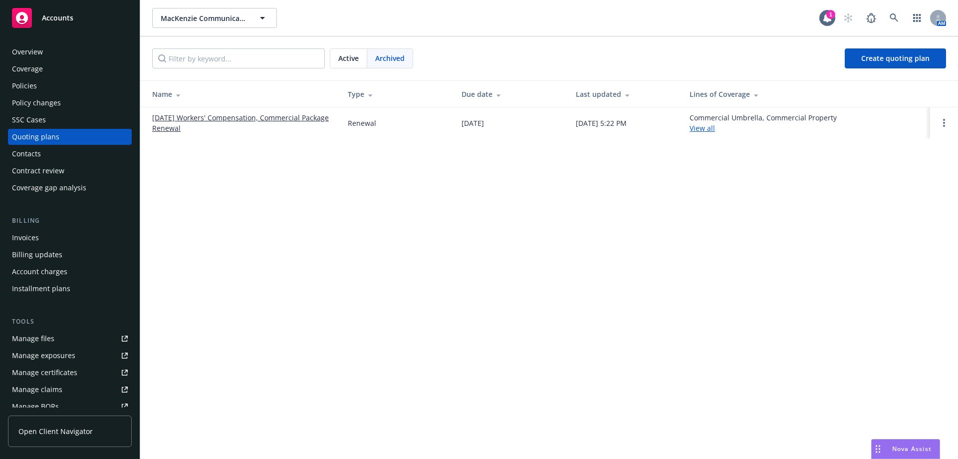
click at [179, 118] on link "08/22/25 Workers' Compensation, Commercial Package Renewal" at bounding box center [242, 122] width 180 height 21
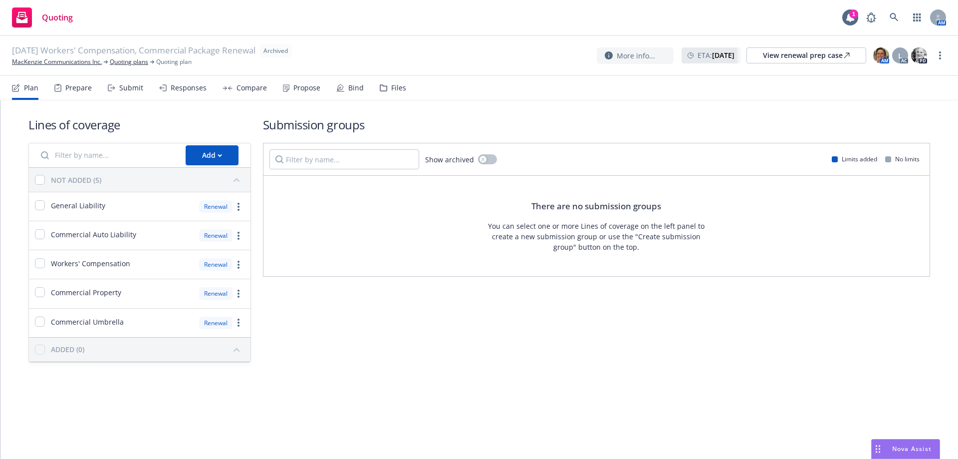
click at [313, 86] on div "Propose" at bounding box center [306, 88] width 27 height 8
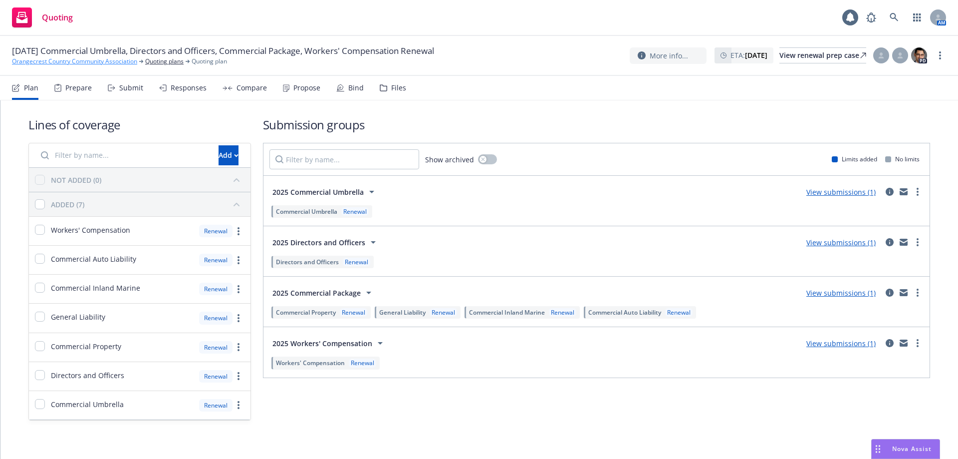
click at [72, 63] on link "Orangecrest Country Community Association" at bounding box center [74, 61] width 125 height 9
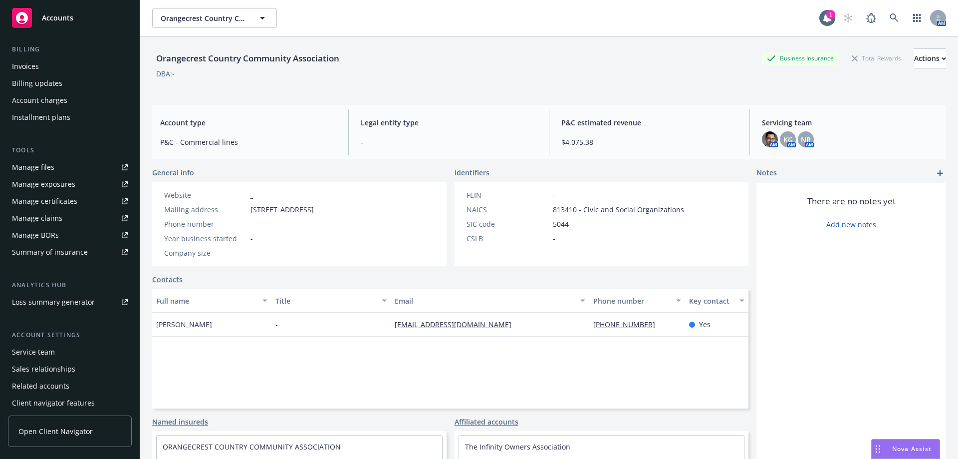
scroll to position [192, 0]
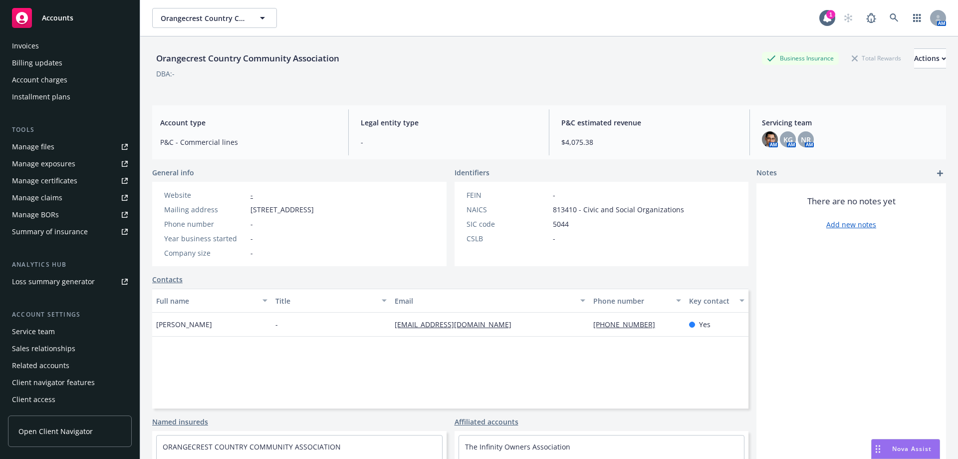
click at [39, 330] on div "Service team" at bounding box center [33, 331] width 43 height 16
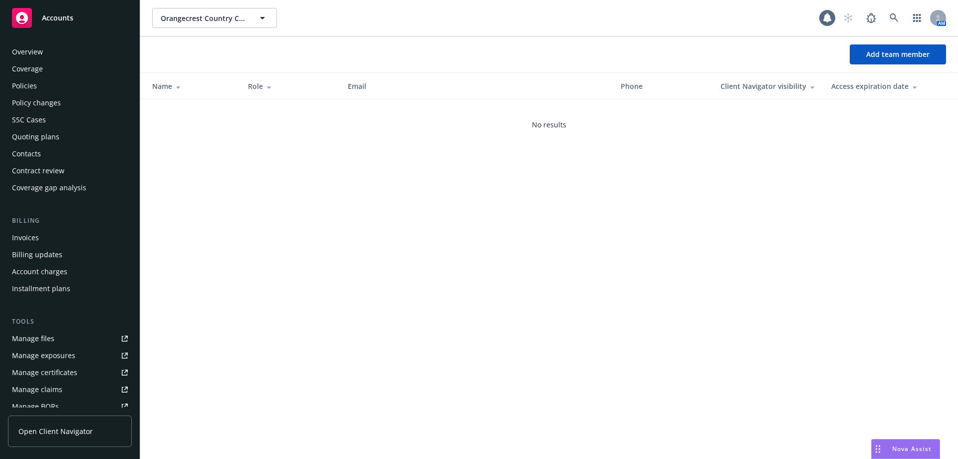
scroll to position [192, 0]
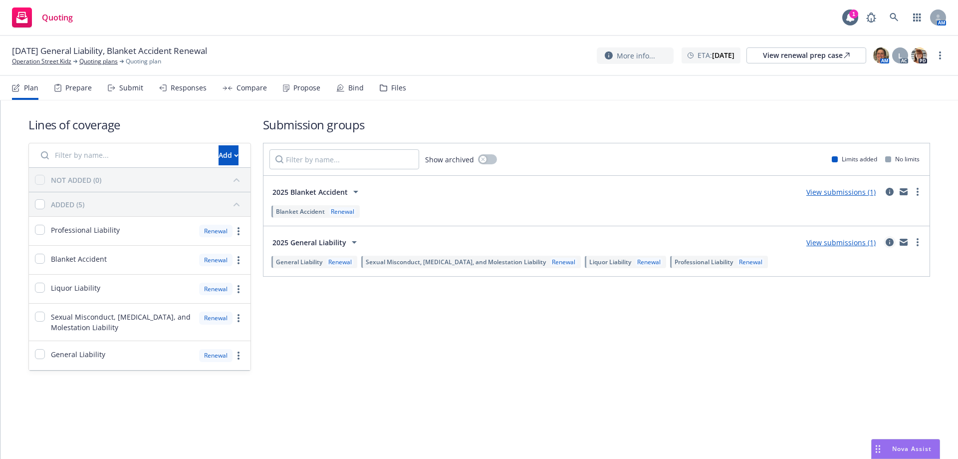
click at [890, 241] on icon "circleInformation" at bounding box center [890, 242] width 8 height 8
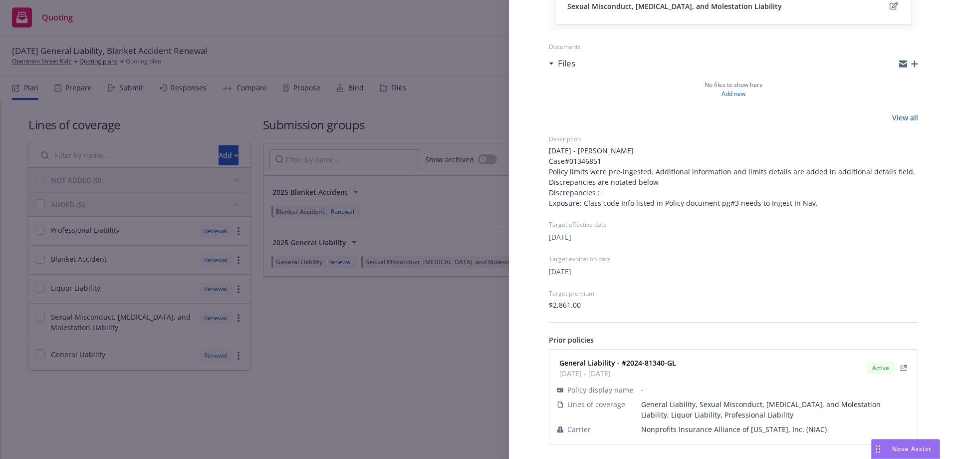
scroll to position [301, 0]
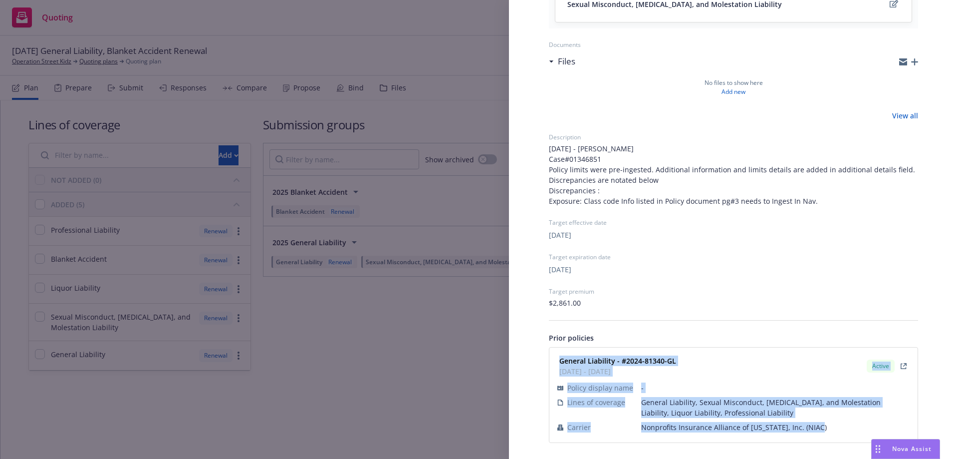
drag, startPoint x: 560, startPoint y: 353, endPoint x: 810, endPoint y: 430, distance: 261.5
click at [810, 430] on div "General Liability - #2024-81340-GL 12/15/2024 - 12/15/2025 Active Policy displa…" at bounding box center [733, 394] width 356 height 83
copy div "General Liability - #2024-81340-GL 12/15/2024 - 12/15/2025 Active Policy displa…"
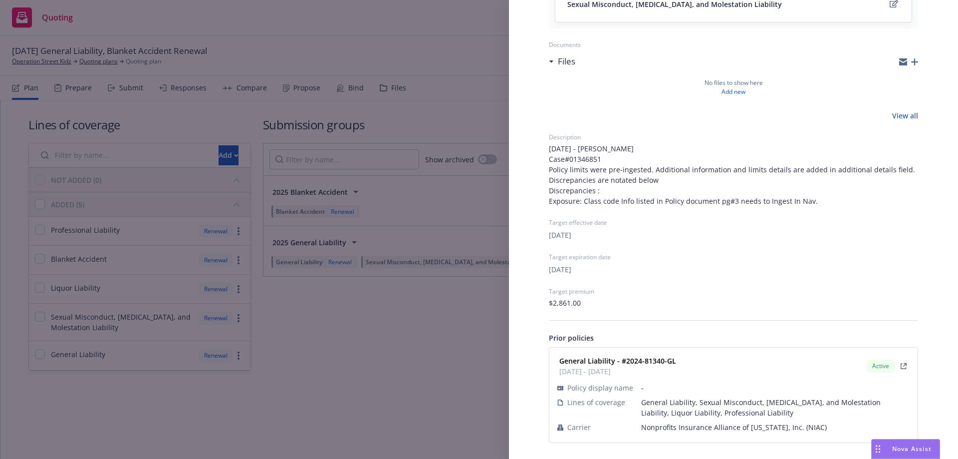
click at [424, 332] on div "Submission group 2025 General Liability Last updated Saturday, August 16, 2025 …" at bounding box center [479, 229] width 958 height 459
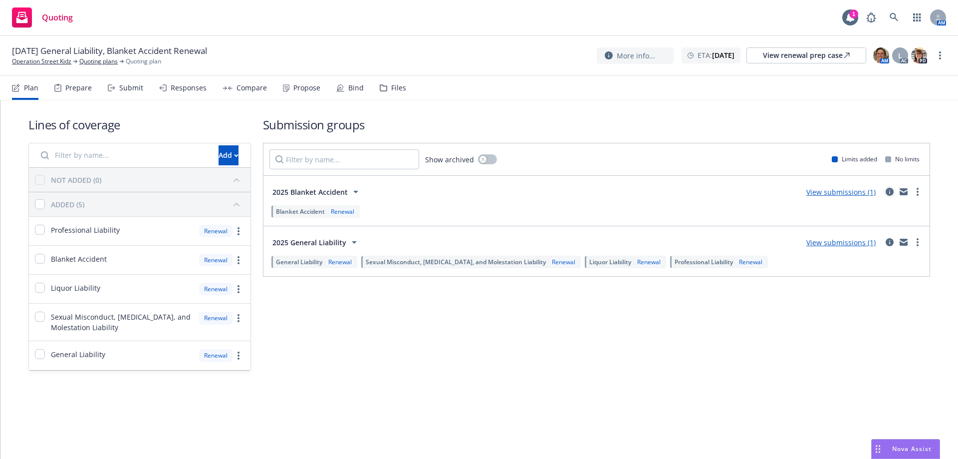
click at [885, 190] on link "circleInformation" at bounding box center [890, 192] width 12 height 12
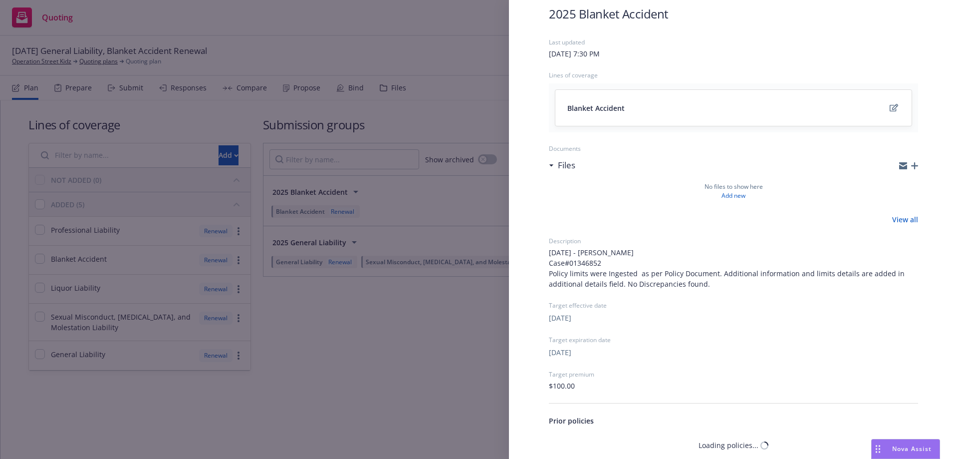
scroll to position [123, 0]
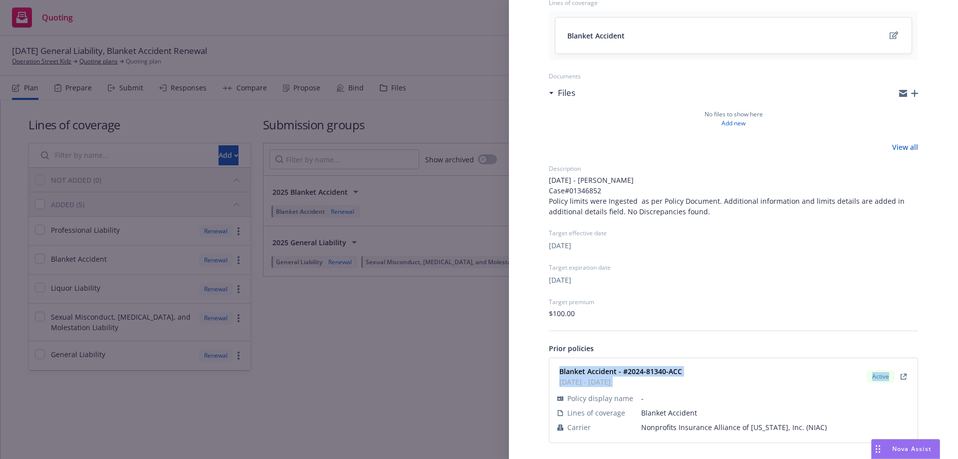
drag, startPoint x: 553, startPoint y: 367, endPoint x: 839, endPoint y: 439, distance: 294.9
click at [839, 439] on div "Blanket Accident - #2024-81340-ACC 12/15/2024 - 12/15/2025 Active Policy displa…" at bounding box center [733, 400] width 368 height 84
copy div "Blanket Accident - #2024-81340-ACC 12/15/2024 - 12/15/2025 Active"
click at [340, 337] on div "Submission group 2025 Blanket Accident Last updated Saturday, August 16, 2025 a…" at bounding box center [479, 229] width 958 height 459
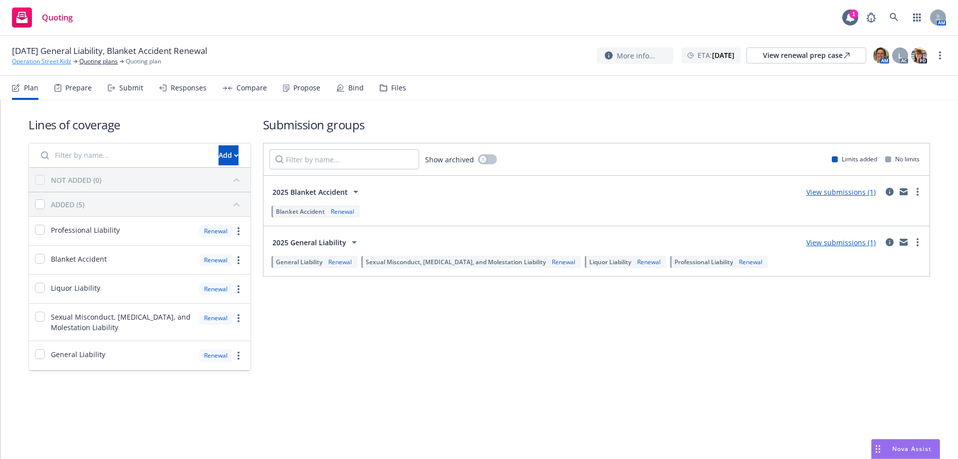
click at [37, 60] on link "Operation Street Kidz" at bounding box center [41, 61] width 59 height 9
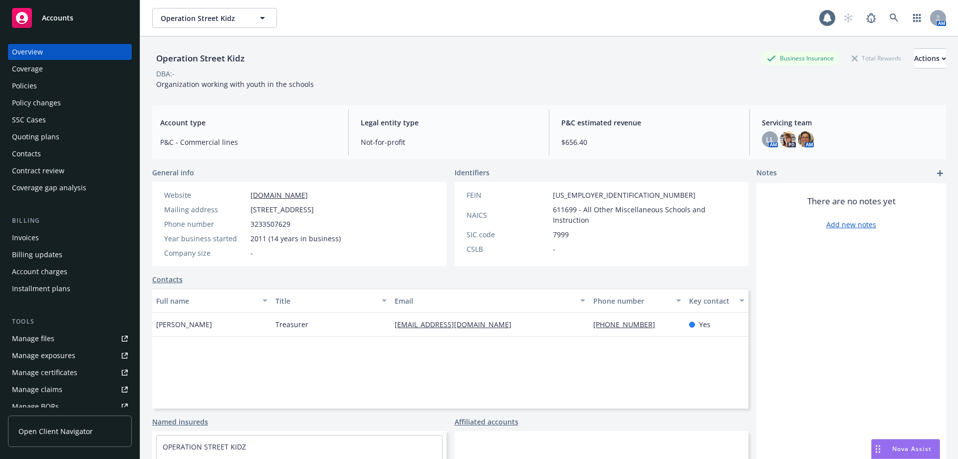
click at [37, 85] on div "Policies" at bounding box center [70, 86] width 116 height 16
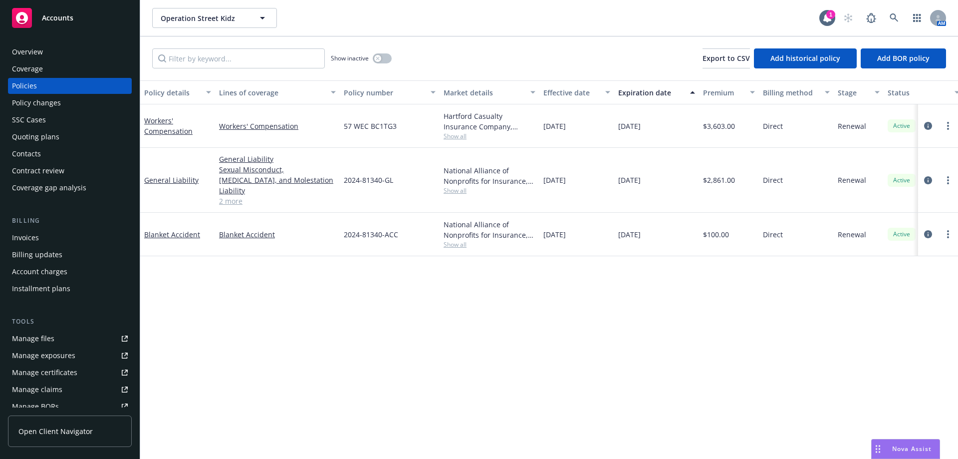
click at [43, 141] on div "Quoting plans" at bounding box center [35, 137] width 47 height 16
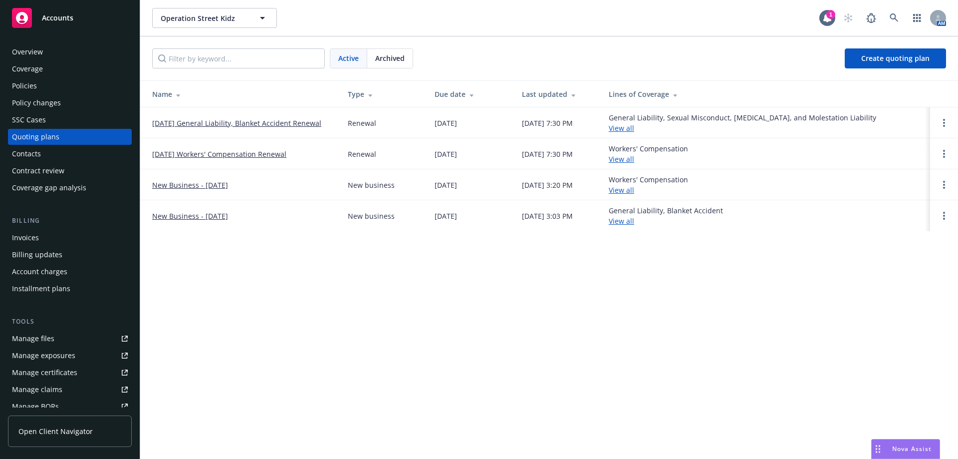
click at [190, 121] on link "[DATE] General Liability, Blanket Accident Renewal" at bounding box center [236, 123] width 169 height 10
